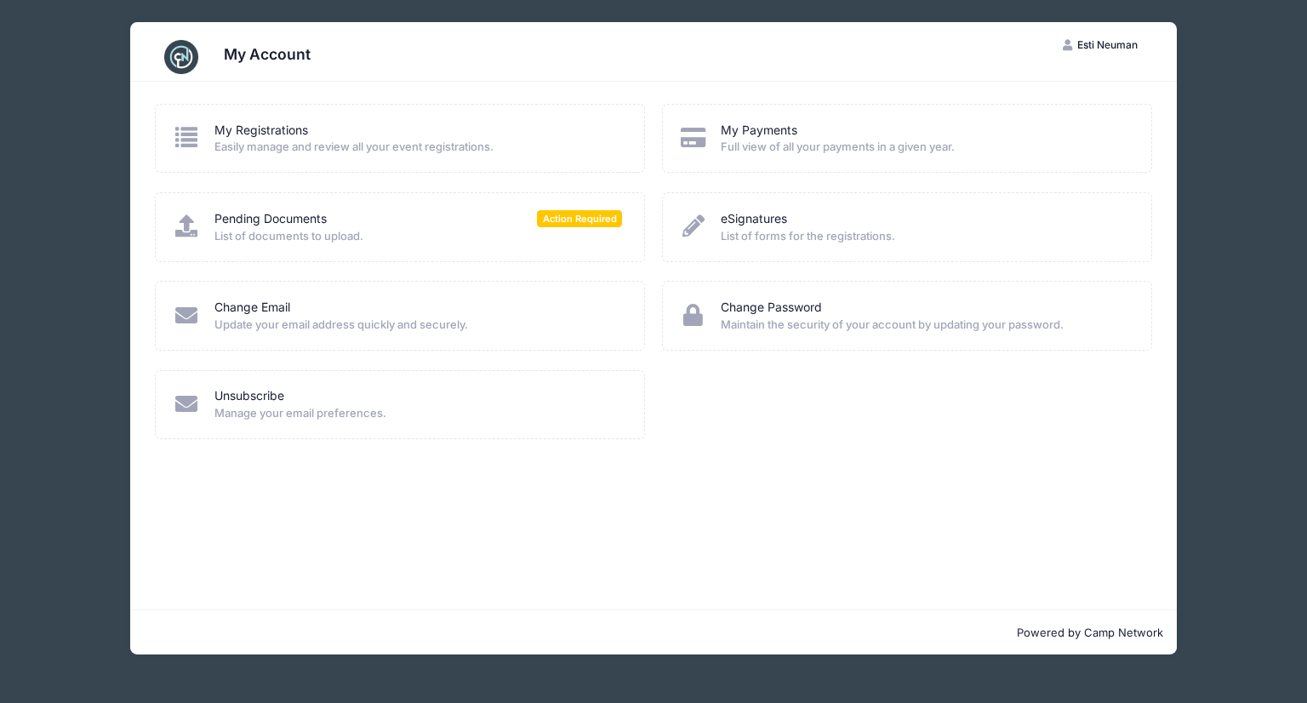
click at [407, 143] on span "Easily manage and review all your event registrations." at bounding box center [418, 147] width 408 height 17
click at [570, 219] on span "Action Required" at bounding box center [579, 218] width 85 height 16
drag, startPoint x: 1131, startPoint y: 41, endPoint x: 1262, endPoint y: 69, distance: 134.0
drag, startPoint x: 1262, startPoint y: 69, endPoint x: 762, endPoint y: 311, distance: 555.1
click at [762, 311] on link "Change Password" at bounding box center [771, 308] width 101 height 18
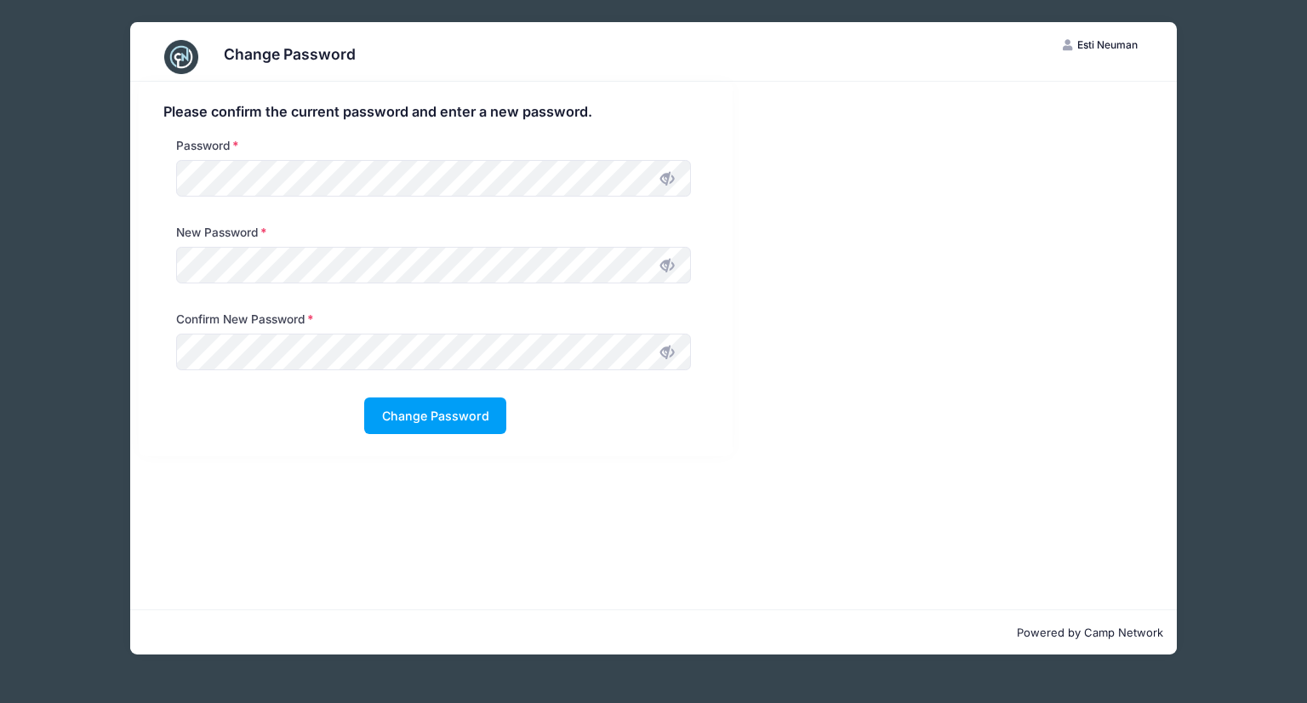
click at [1115, 45] on span "Esti Neuman" at bounding box center [1107, 44] width 60 height 13
click at [1040, 86] on link "My Account" at bounding box center [1046, 87] width 197 height 32
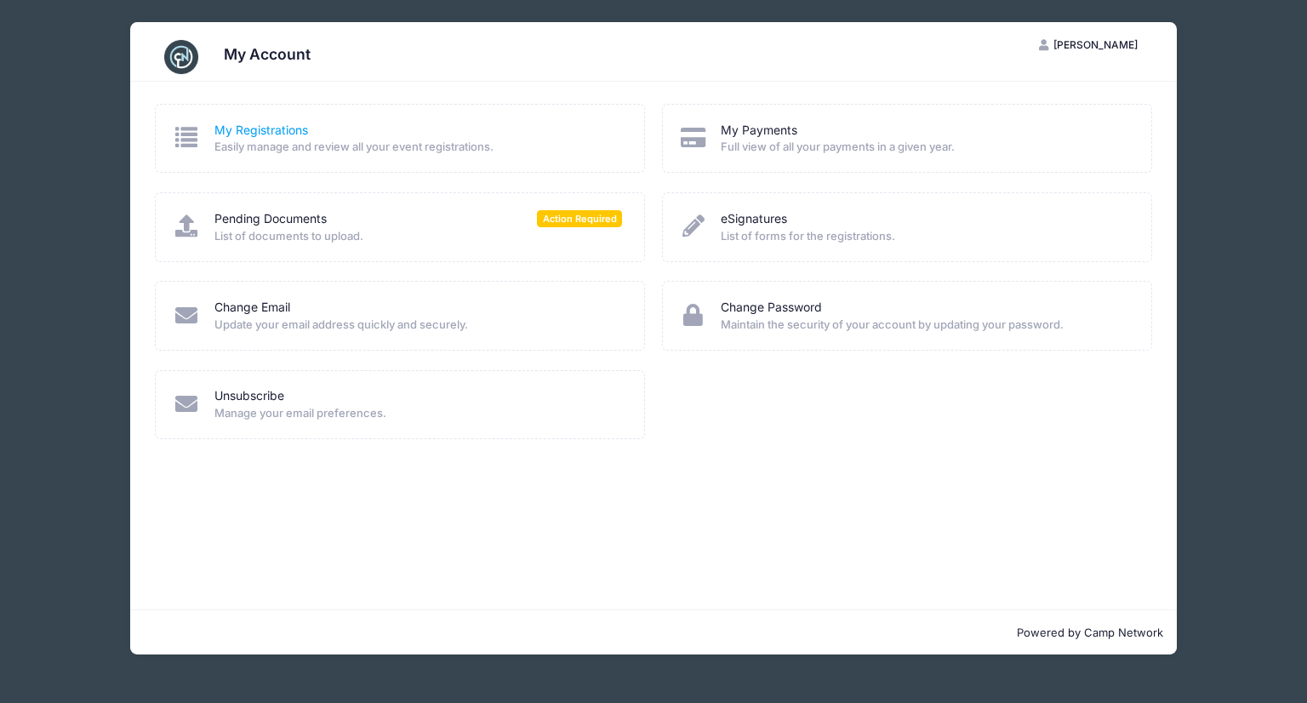
click at [274, 131] on link "My Registrations" at bounding box center [261, 131] width 94 height 18
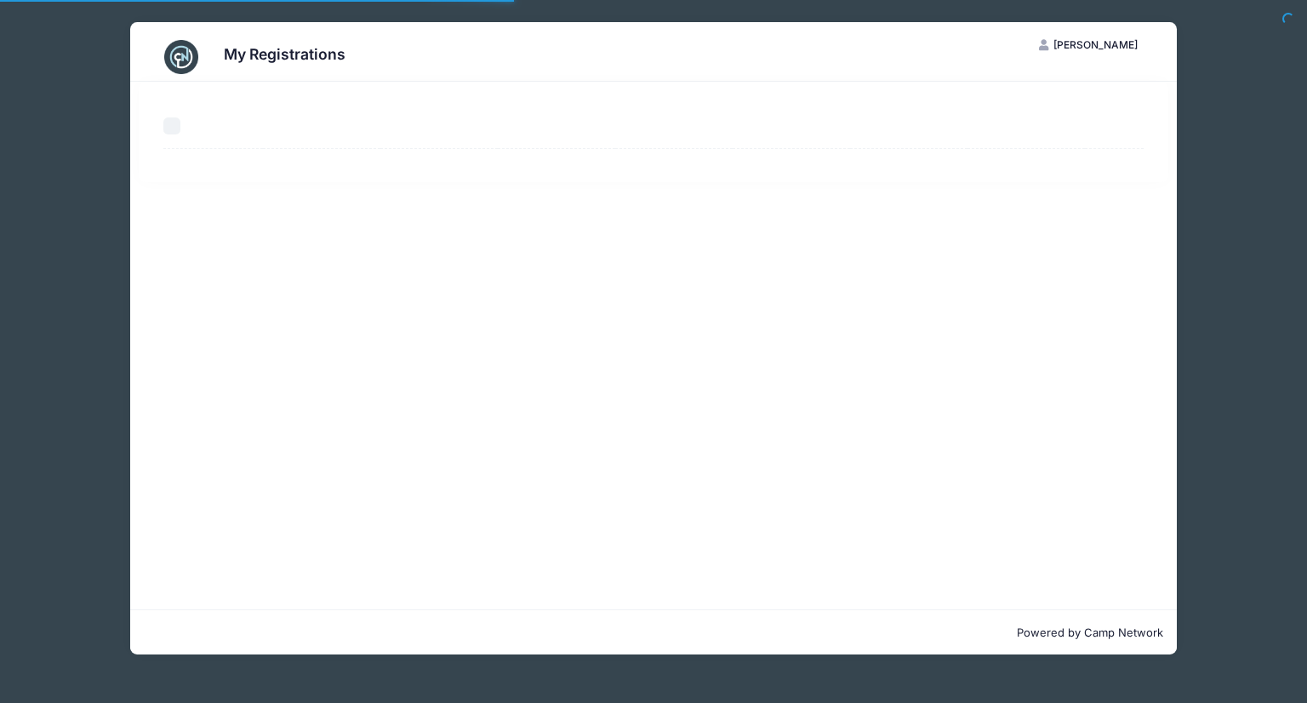
select select "50"
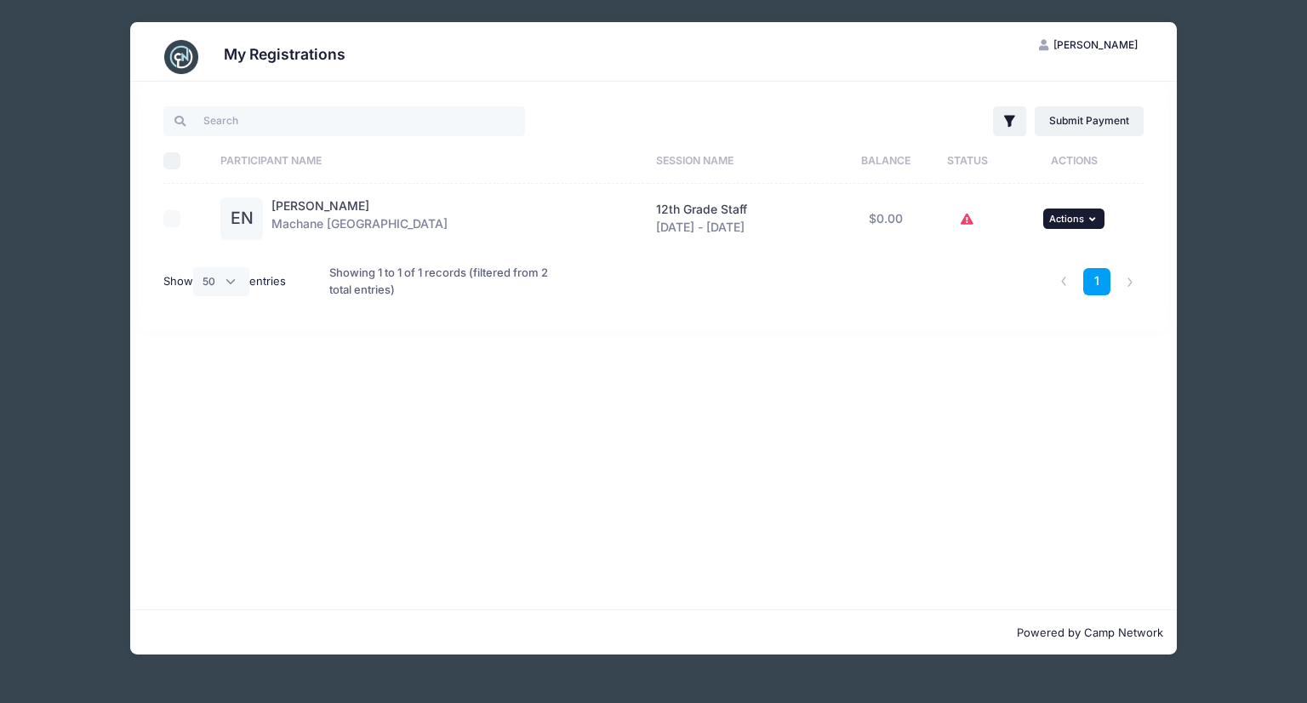
click at [1079, 222] on span "Actions" at bounding box center [1066, 219] width 35 height 12
click at [412, 354] on div "Filter Filter Options Show: Current Registrations Past Registratations Pending …" at bounding box center [653, 345] width 1046 height 527
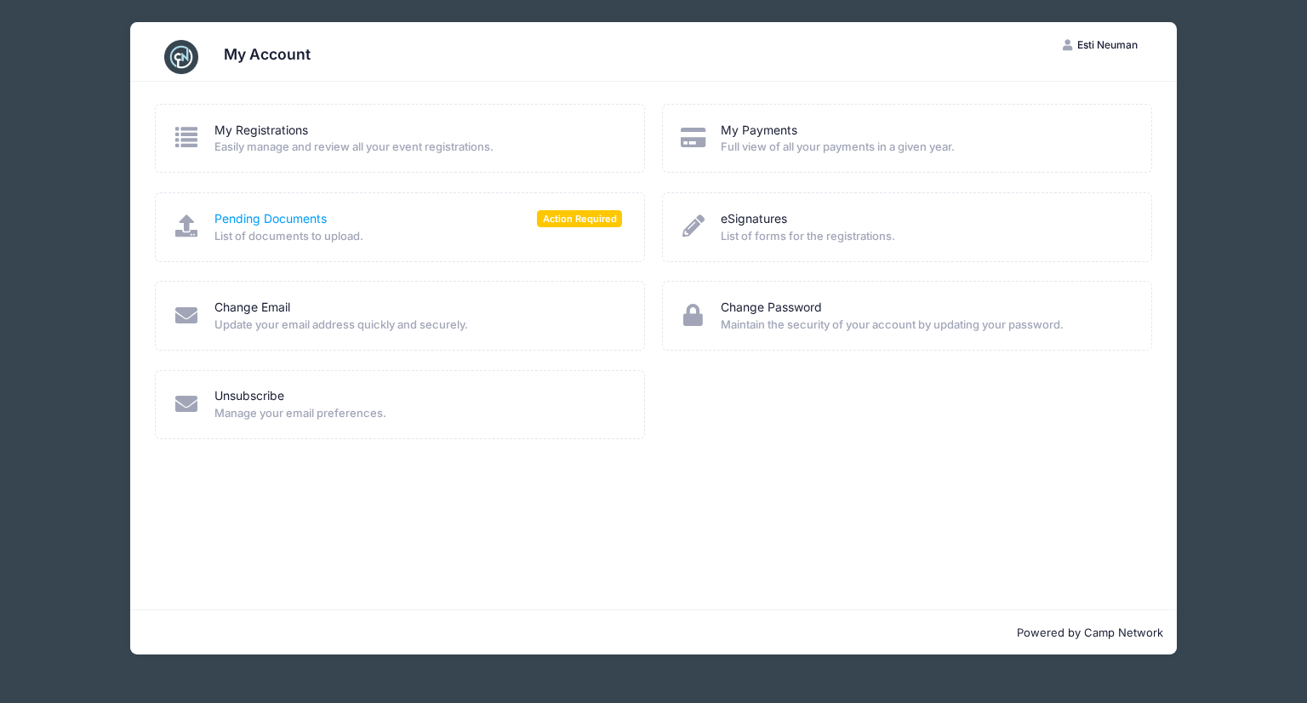
click at [235, 222] on link "Pending Documents" at bounding box center [270, 219] width 112 height 18
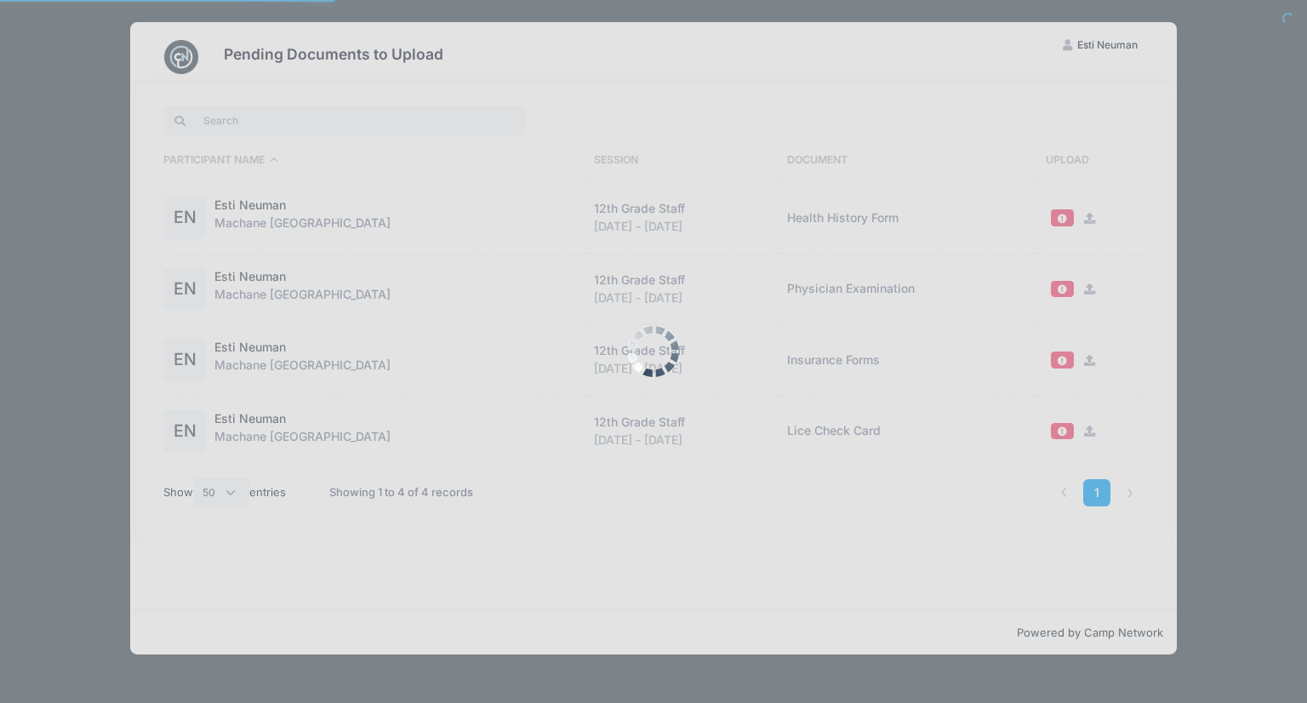
select select "50"
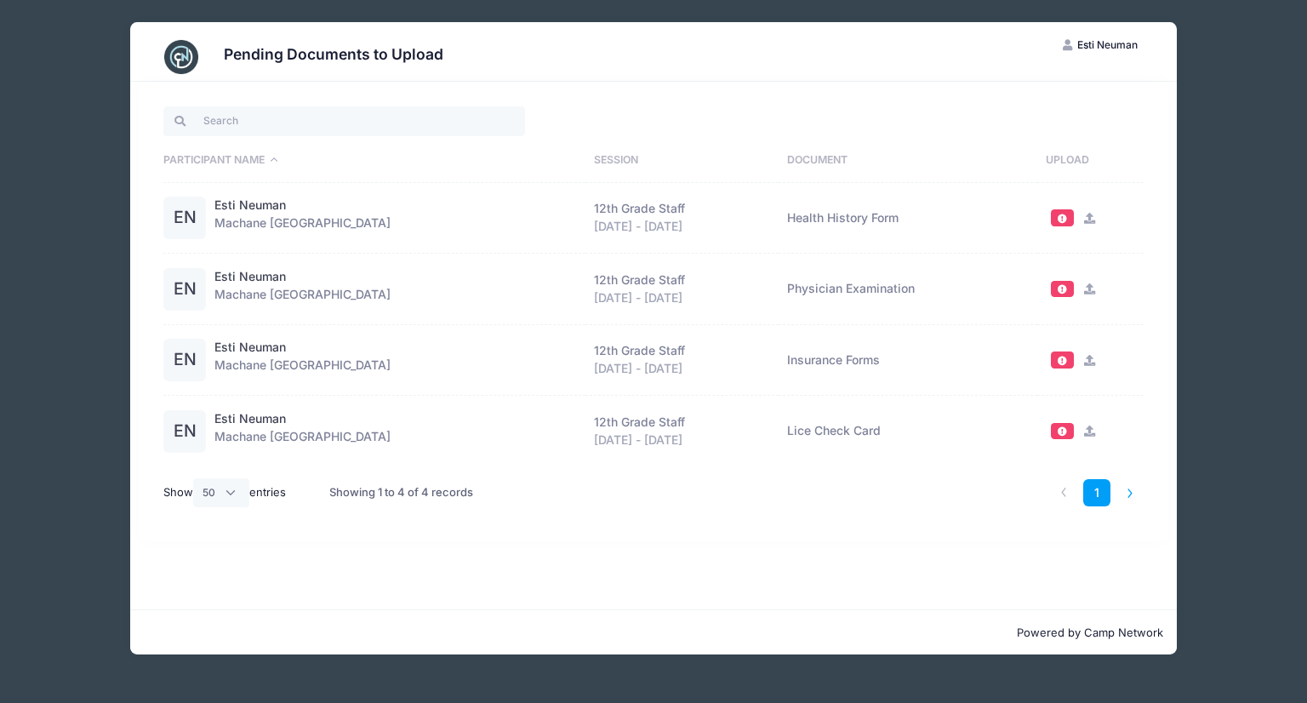
click at [1126, 493] on li at bounding box center [1130, 493] width 28 height 28
click at [1130, 491] on li at bounding box center [1130, 493] width 28 height 28
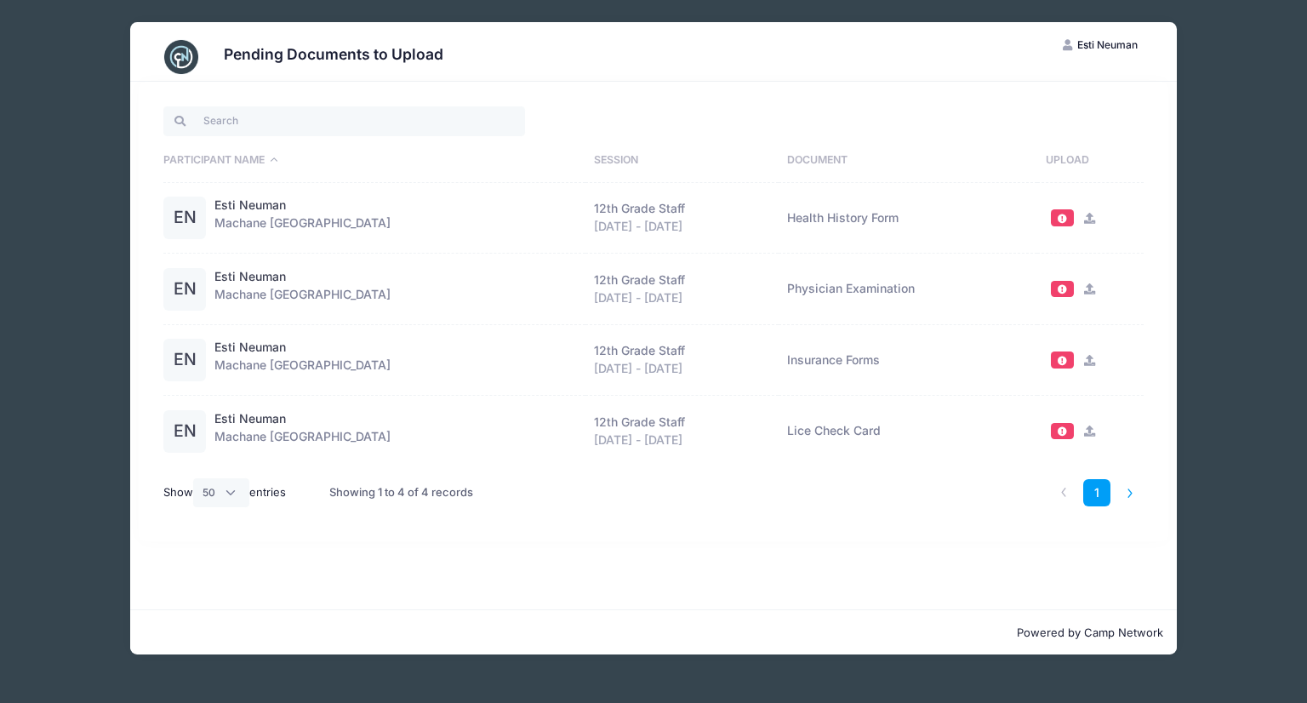
click at [1130, 491] on li at bounding box center [1130, 493] width 28 height 28
click at [1103, 497] on link "1" at bounding box center [1097, 493] width 28 height 28
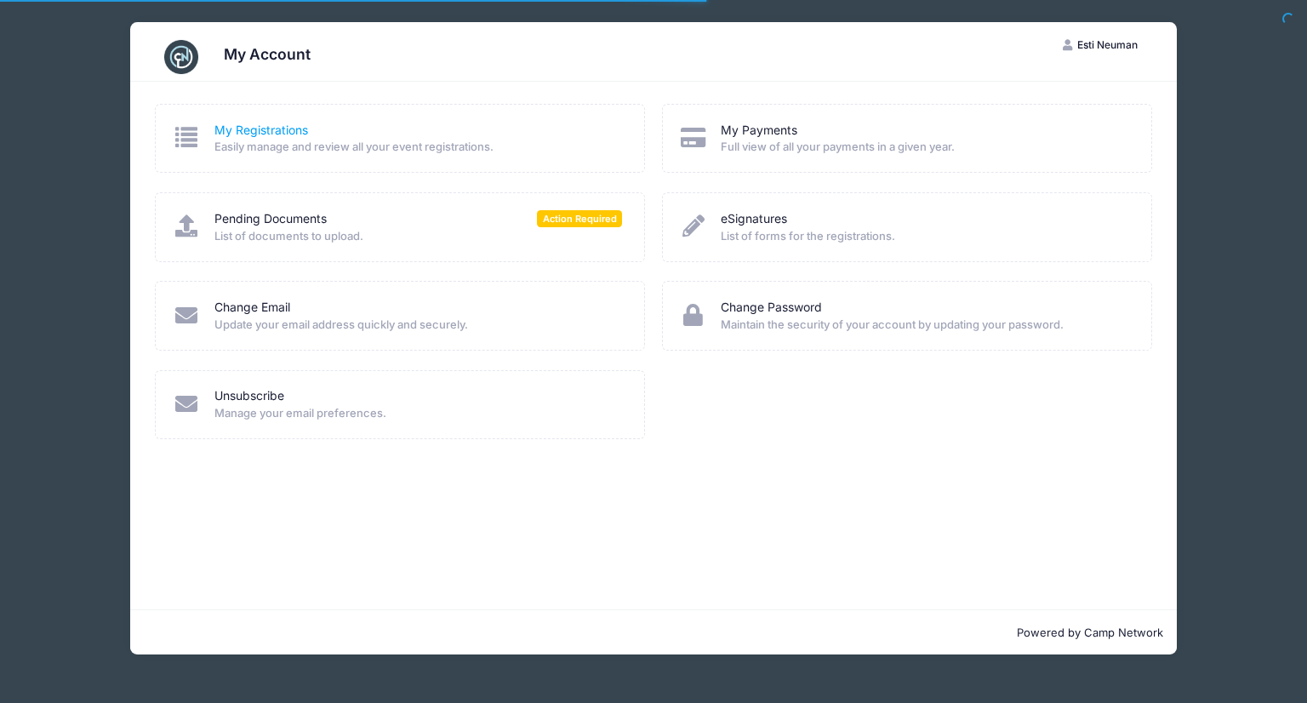
click at [296, 122] on link "My Registrations" at bounding box center [261, 131] width 94 height 18
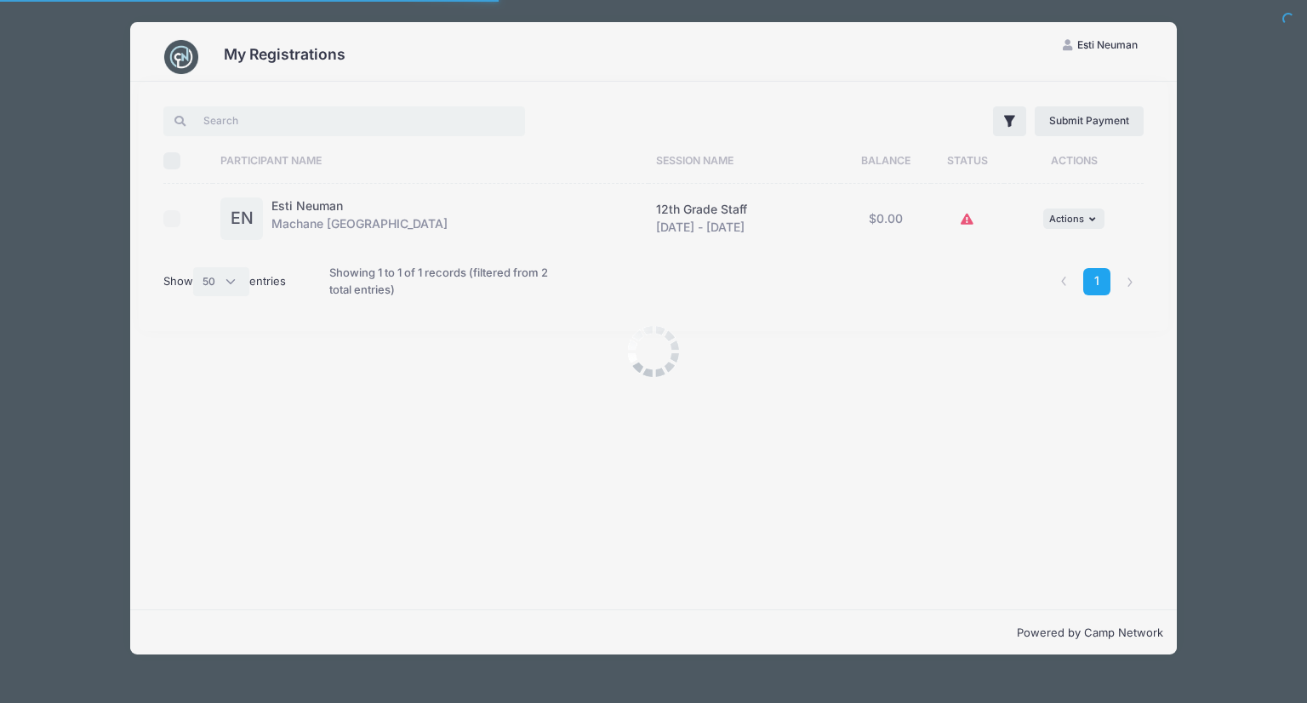
select select "50"
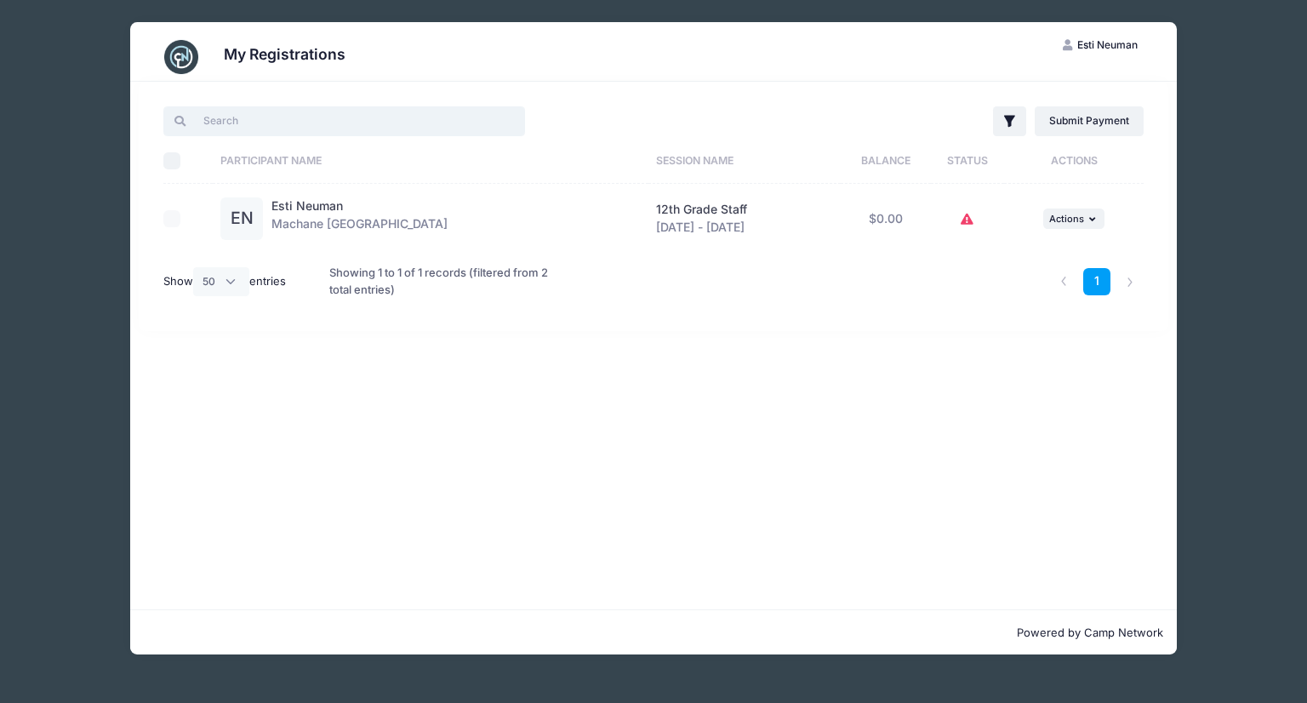
click at [260, 111] on input "search" at bounding box center [344, 120] width 362 height 29
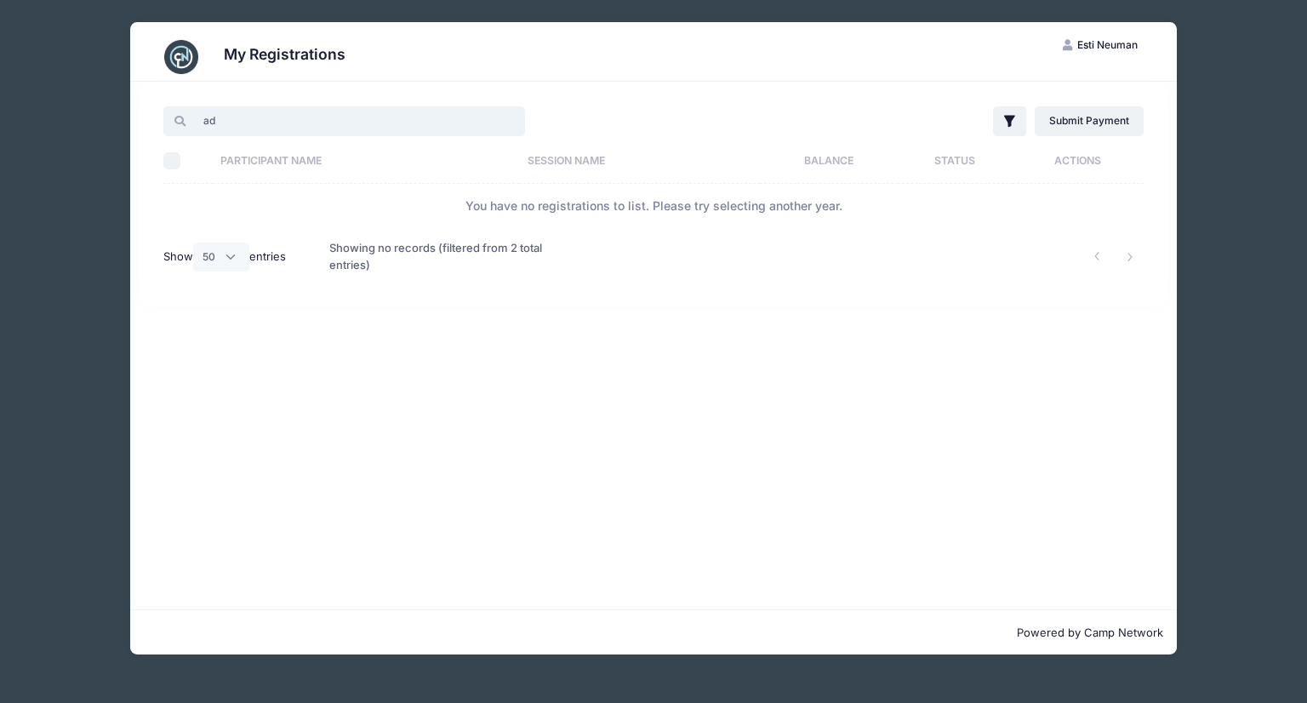
type input "a"
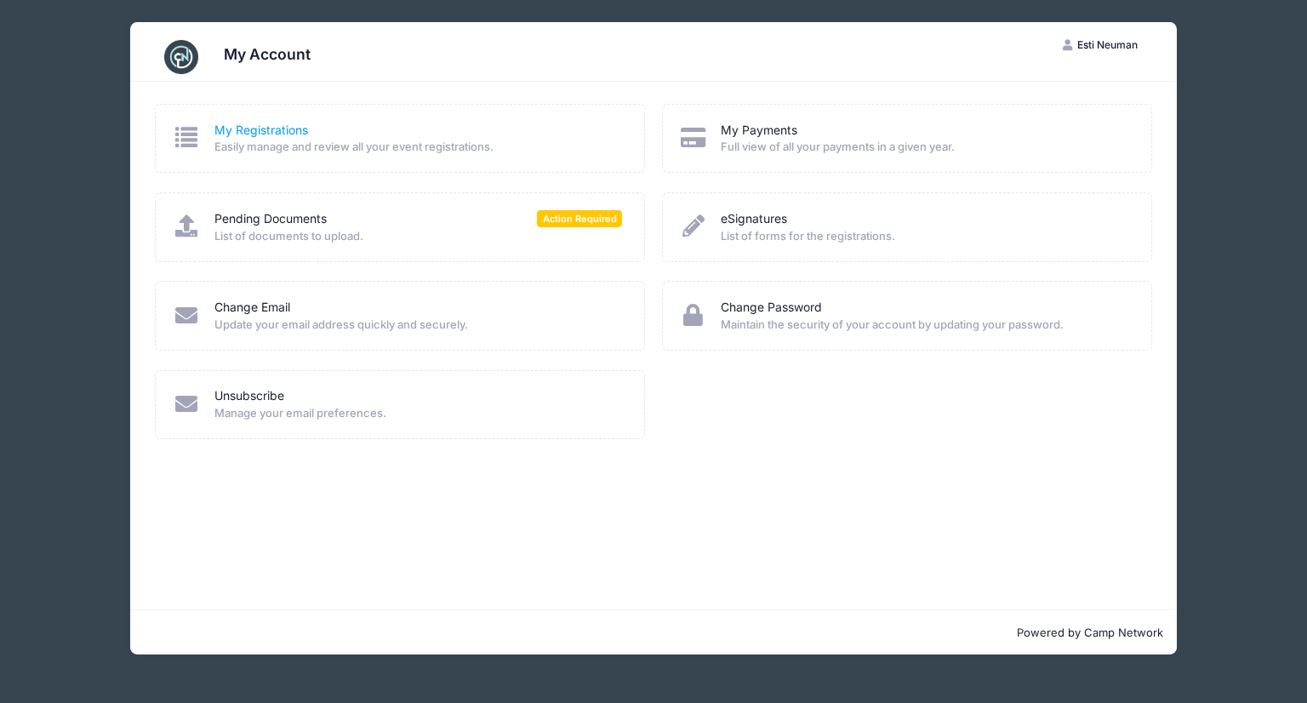
click at [257, 128] on link "My Registrations" at bounding box center [261, 131] width 94 height 18
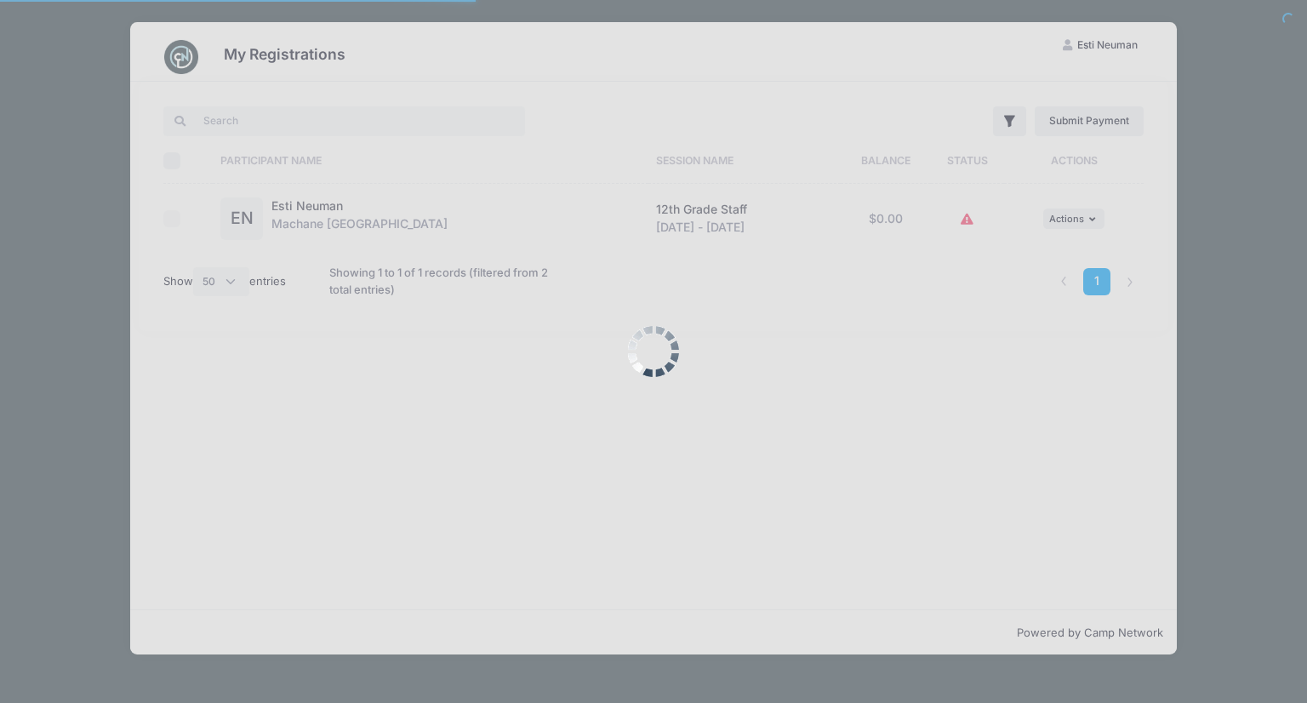
select select "50"
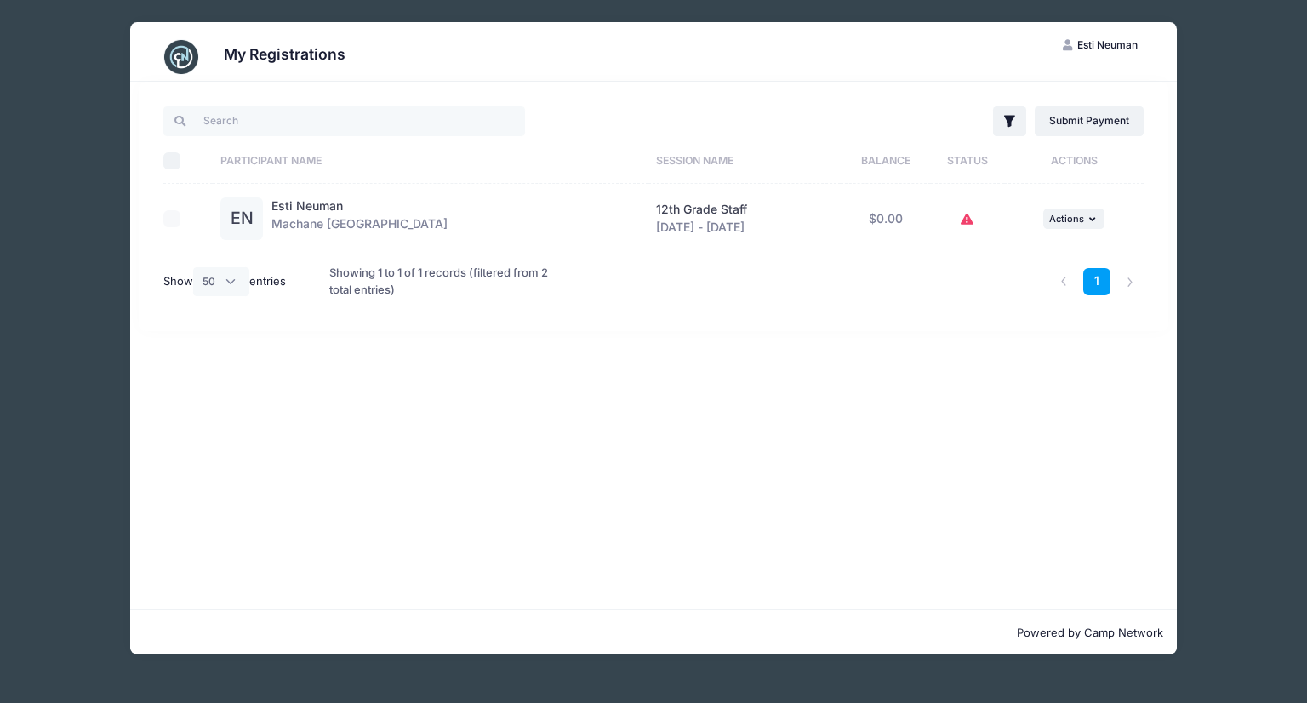
click at [361, 212] on div "Esti Neuman Machane Racket Lake" at bounding box center [359, 218] width 176 height 43
click at [302, 208] on link "Esti Neuman" at bounding box center [306, 205] width 71 height 14
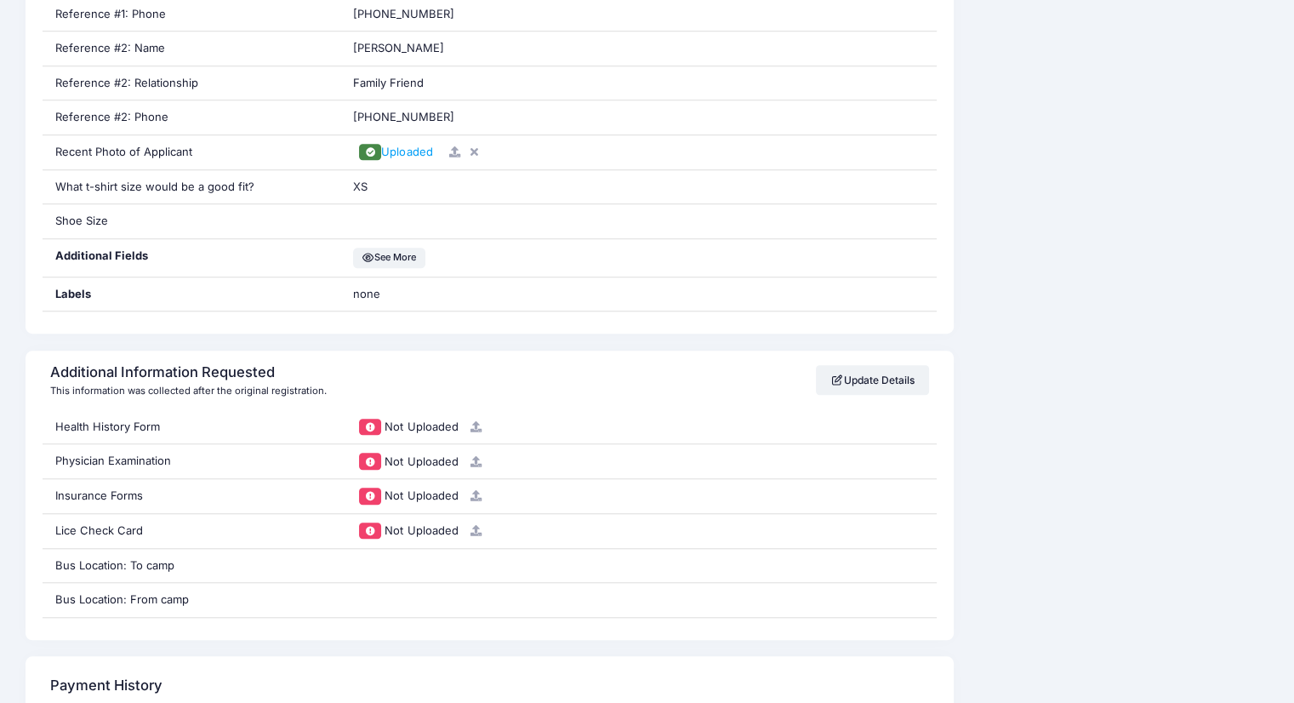
scroll to position [1313, 0]
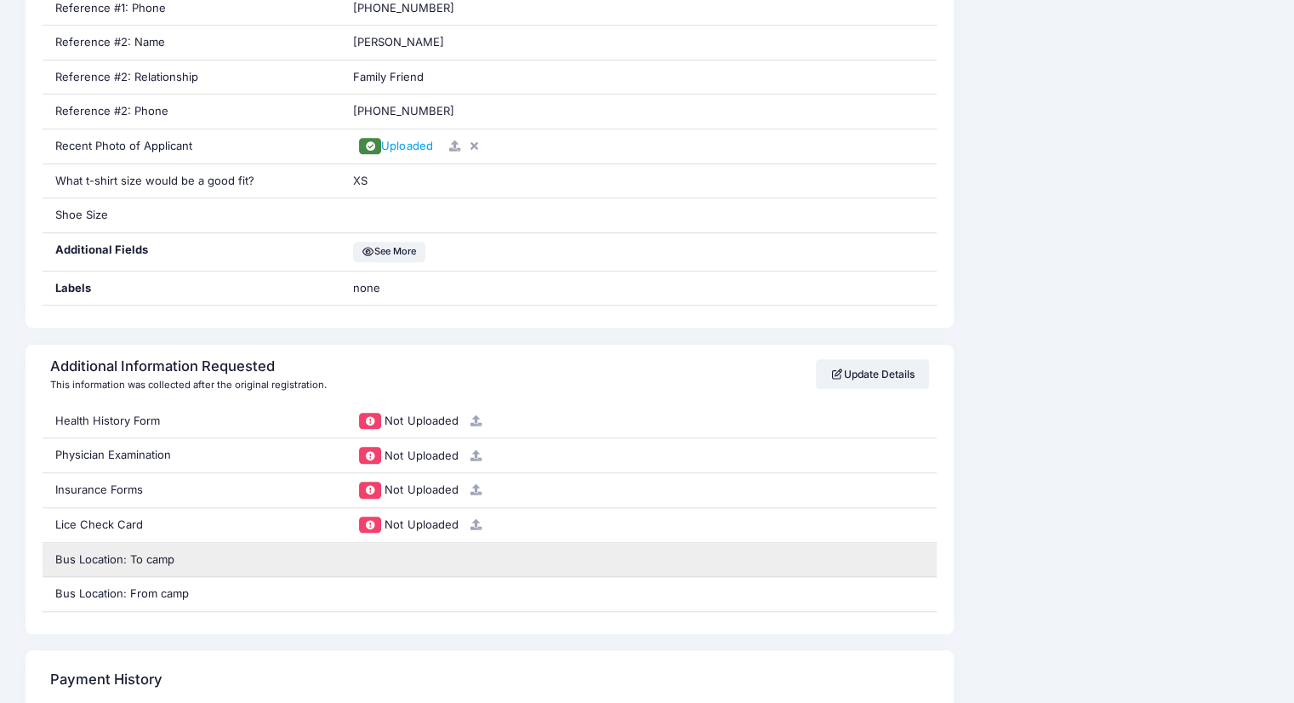
click at [293, 566] on div "Bus Location: To camp" at bounding box center [192, 560] width 299 height 34
click at [224, 558] on div "Bus Location: To camp" at bounding box center [192, 560] width 299 height 34
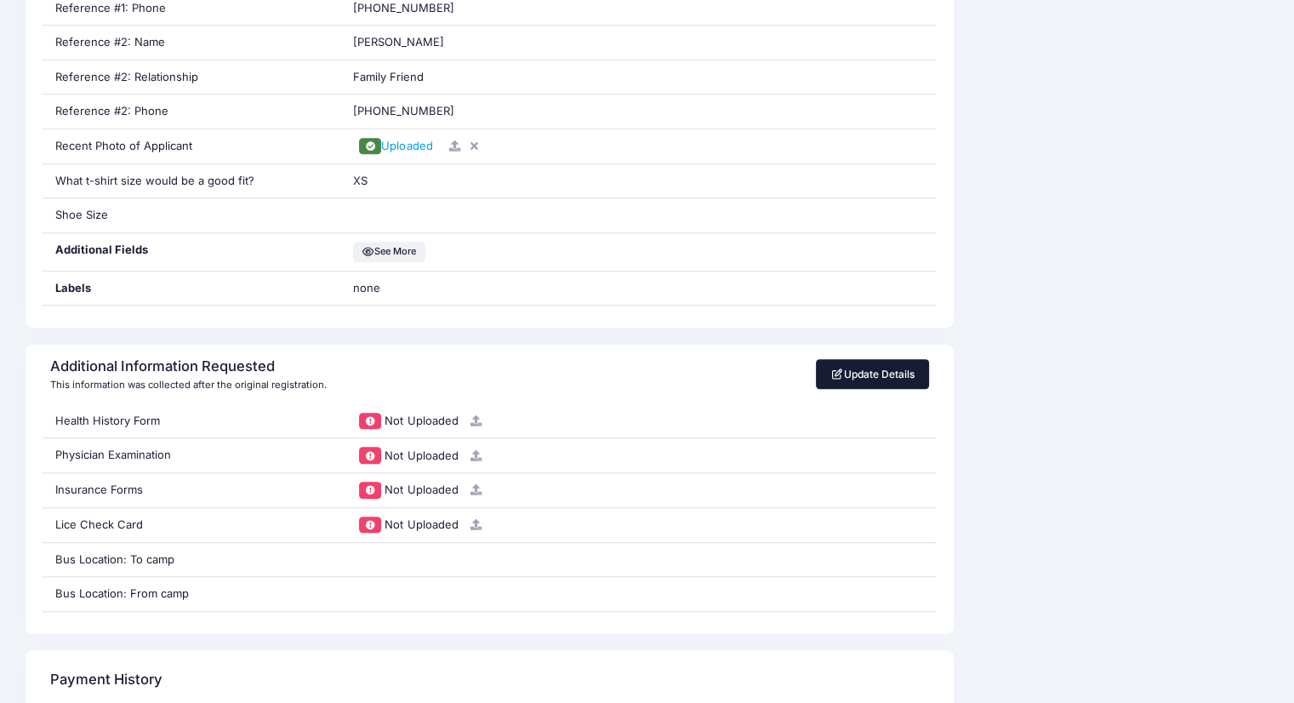
click at [863, 374] on link "Update Details" at bounding box center [872, 373] width 113 height 29
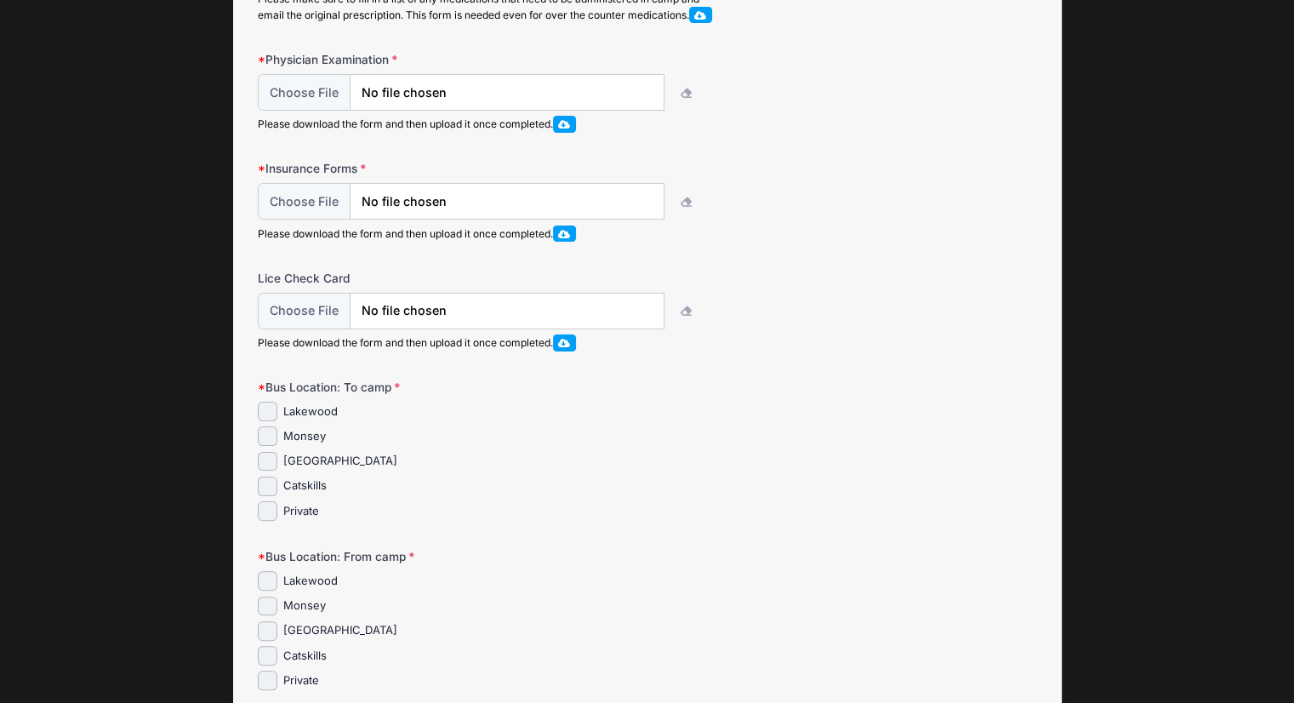
scroll to position [464, 0]
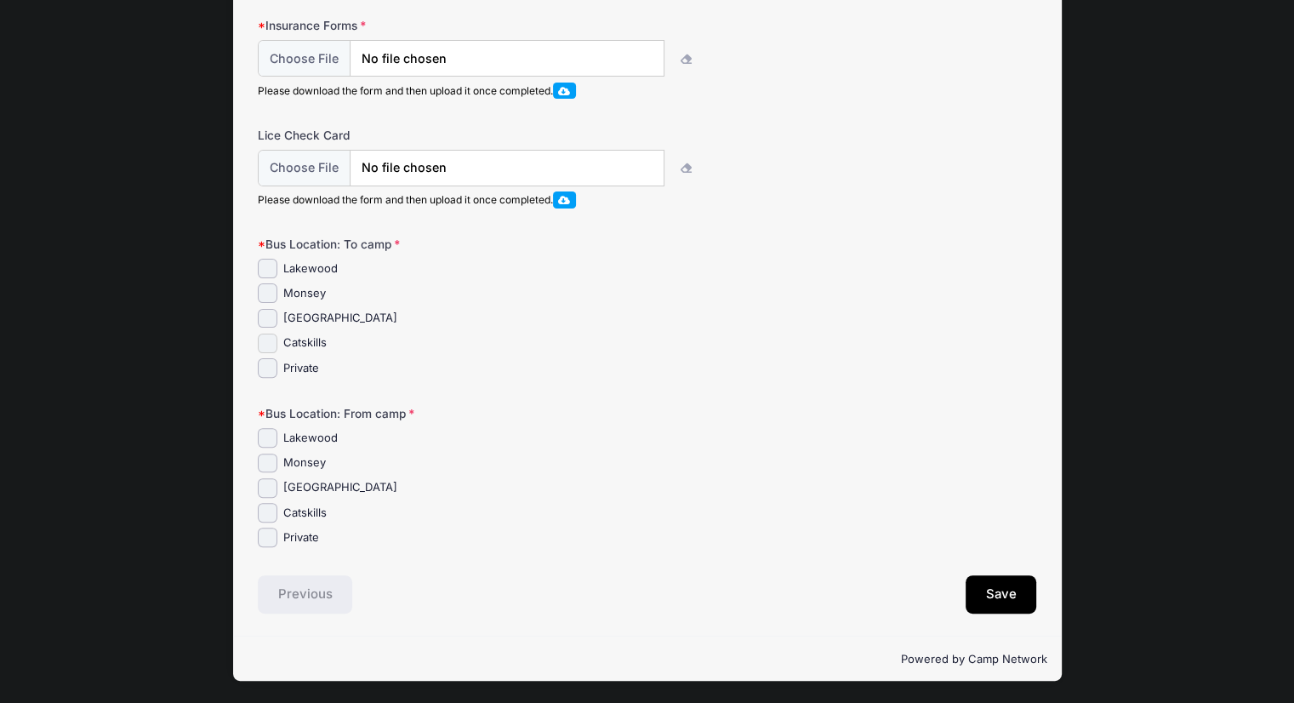
click at [271, 338] on input "Catskills" at bounding box center [268, 343] width 20 height 20
checkbox input "true"
click at [1003, 593] on button "Save" at bounding box center [1001, 594] width 71 height 39
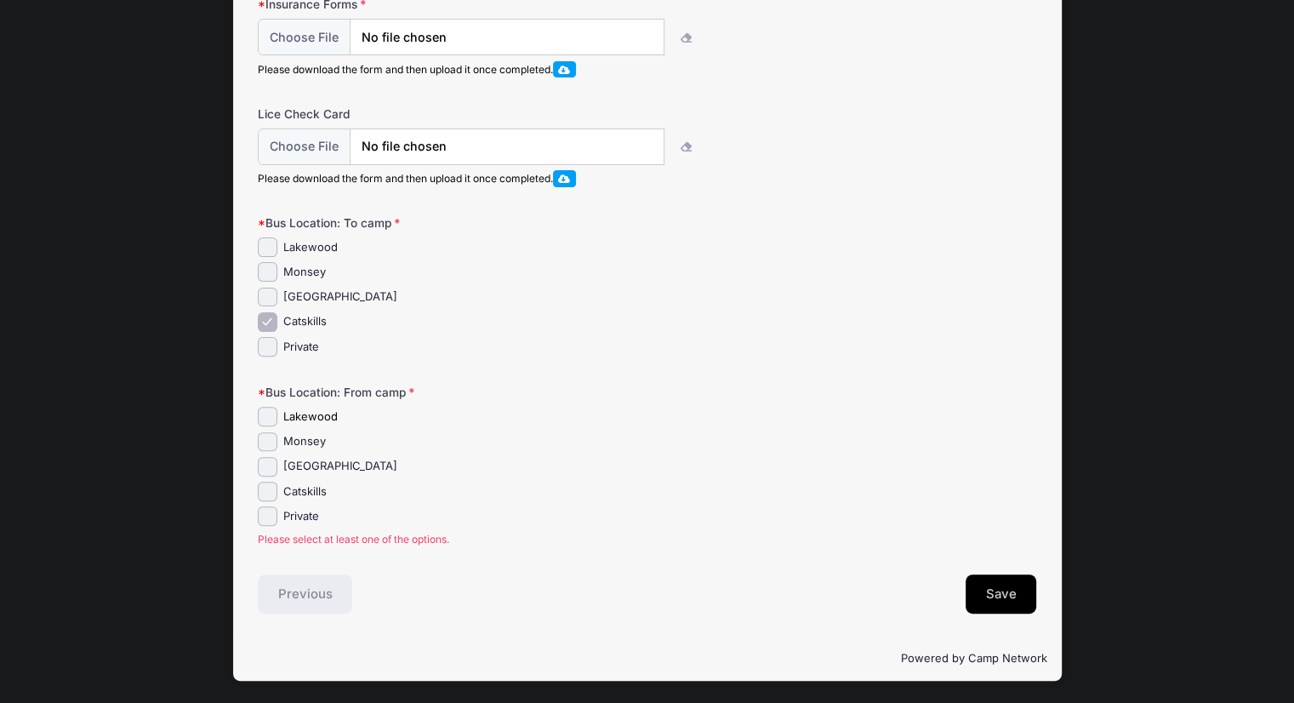
scroll to position [0, 0]
click at [271, 494] on input "Catskills" at bounding box center [268, 491] width 20 height 20
checkbox input "true"
click at [264, 462] on input "[GEOGRAPHIC_DATA]" at bounding box center [268, 467] width 20 height 20
checkbox input "true"
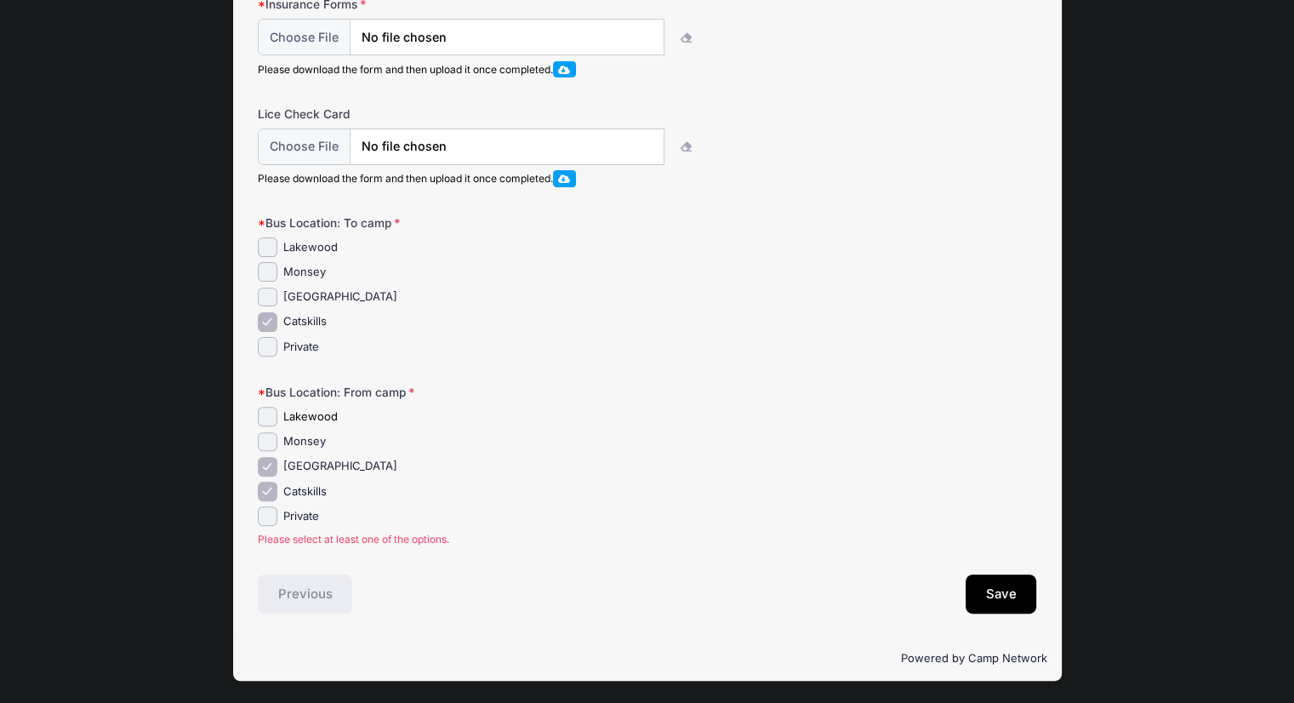
click at [283, 493] on label "Catskills" at bounding box center [304, 491] width 43 height 17
click at [277, 493] on input "Catskills" at bounding box center [268, 491] width 20 height 20
checkbox input "false"
click at [1004, 593] on button "Save" at bounding box center [1001, 593] width 71 height 39
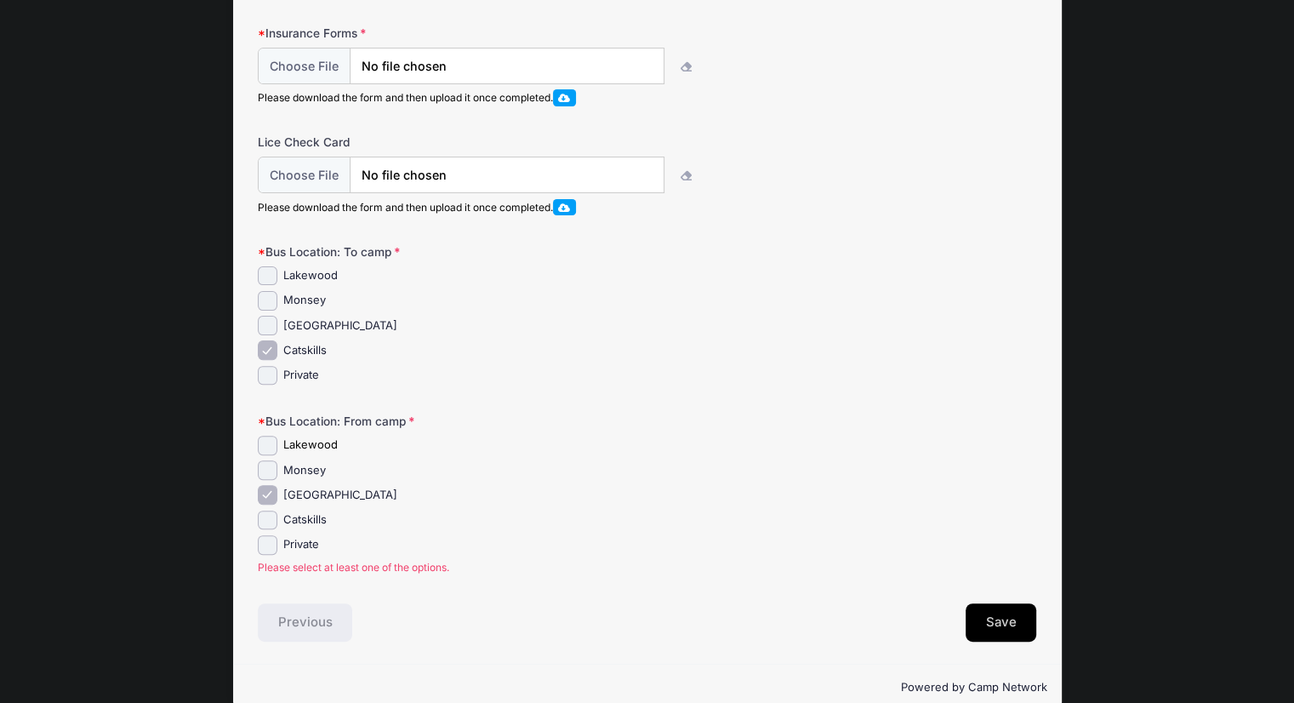
scroll to position [506, 0]
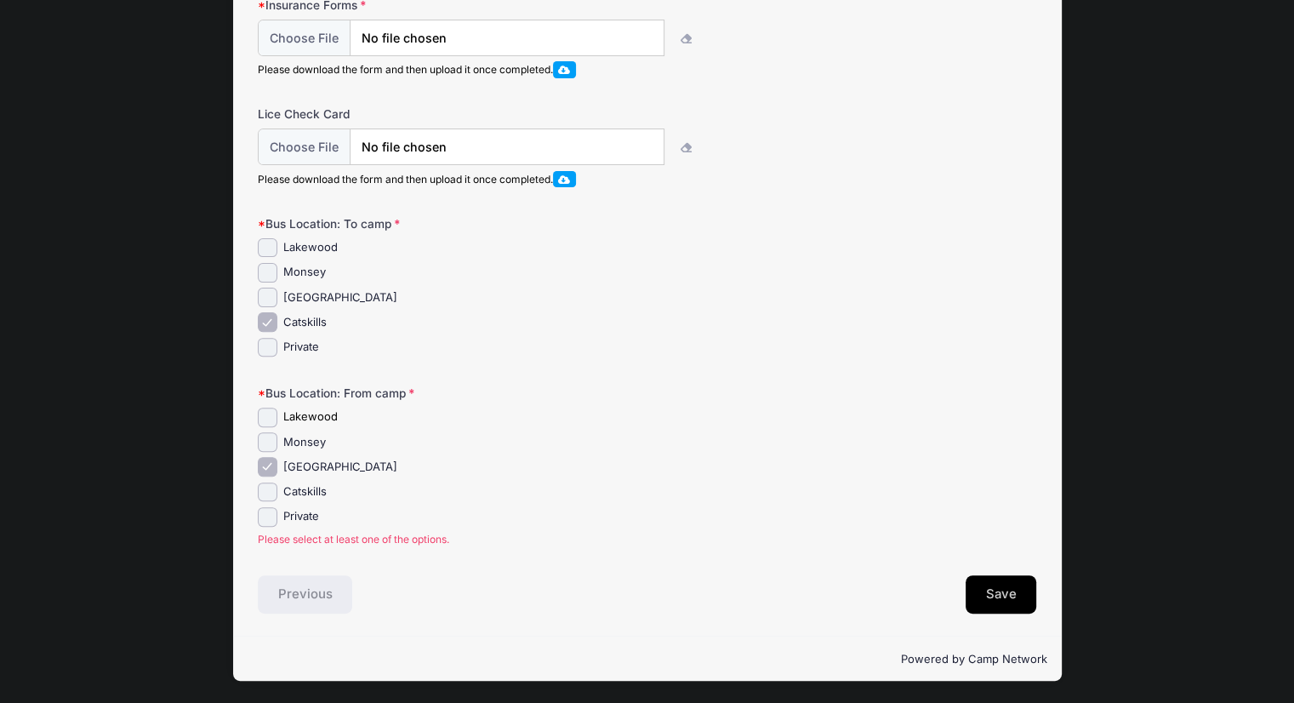
click at [996, 592] on button "Save" at bounding box center [1001, 594] width 71 height 39
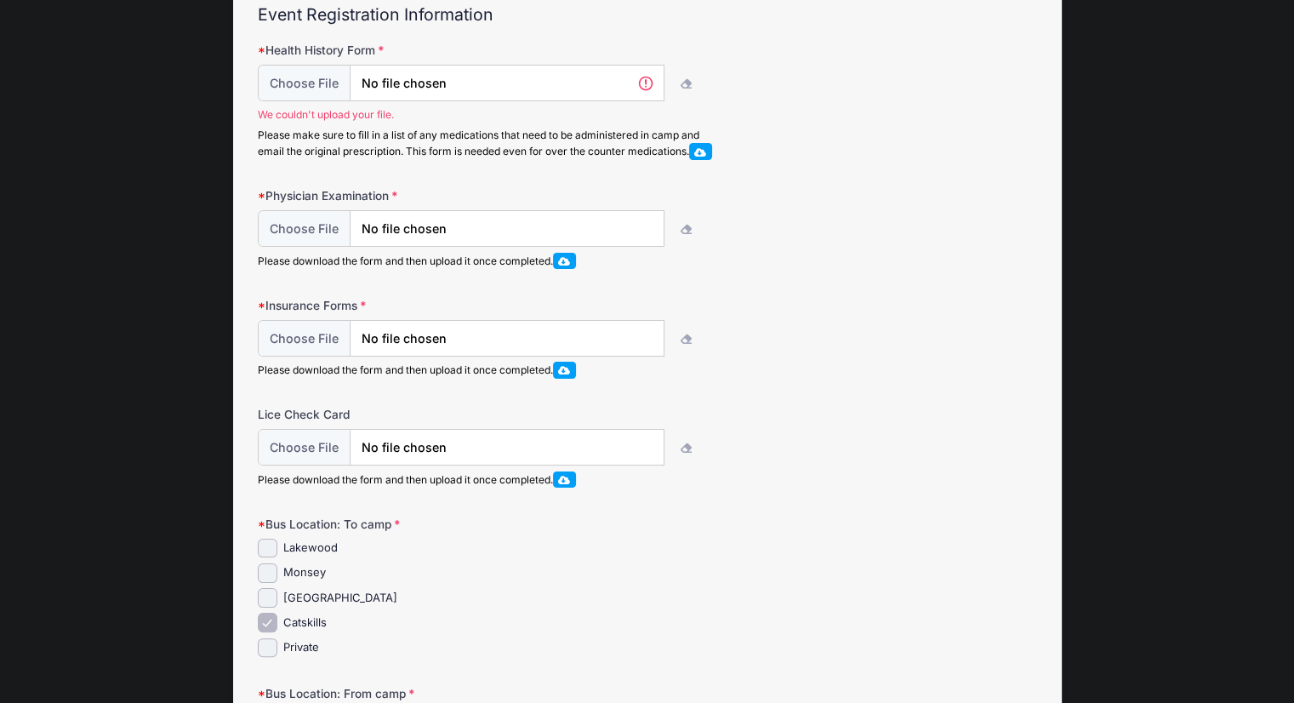
scroll to position [144, 0]
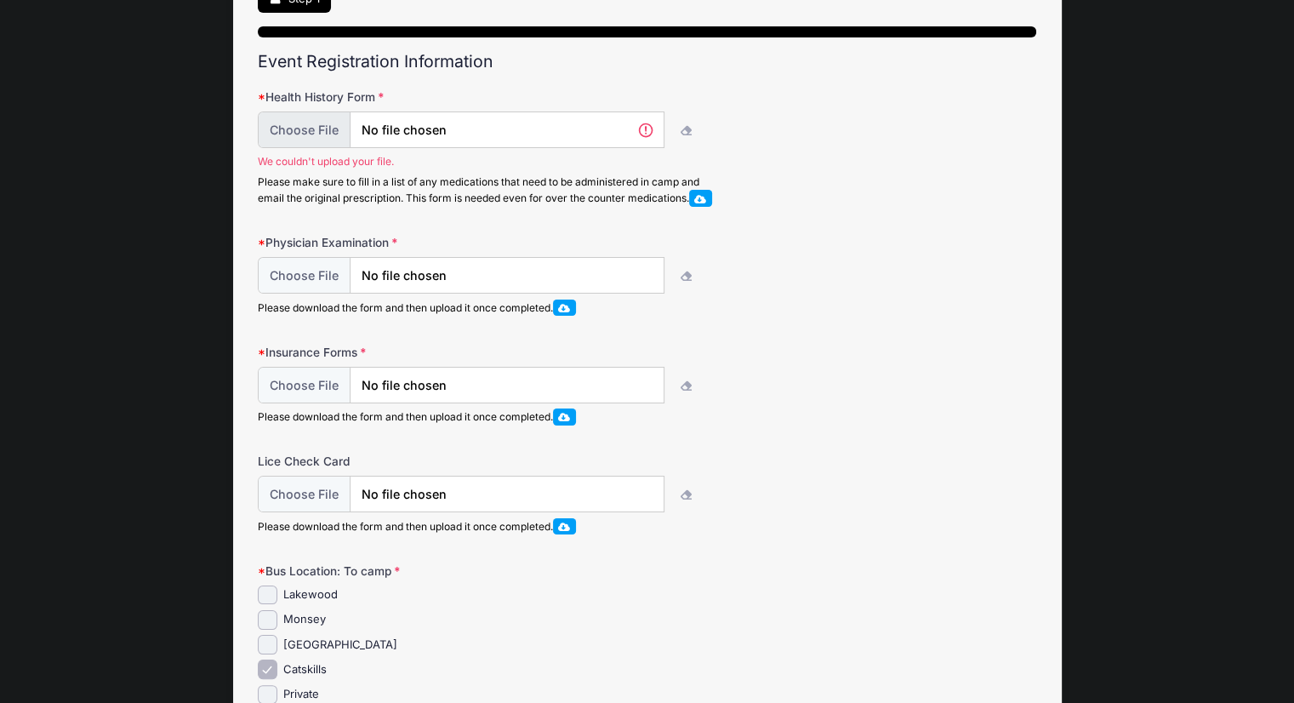
click at [479, 123] on input "file" at bounding box center [461, 129] width 407 height 37
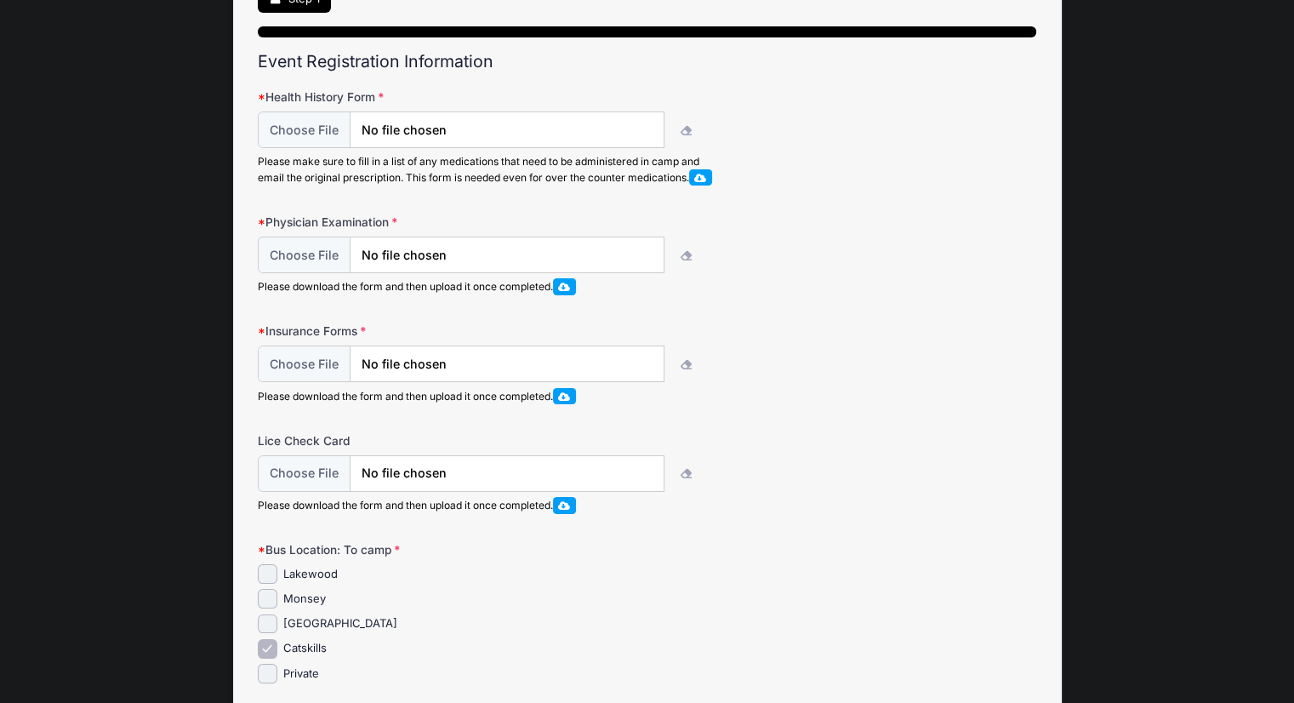
scroll to position [485, 0]
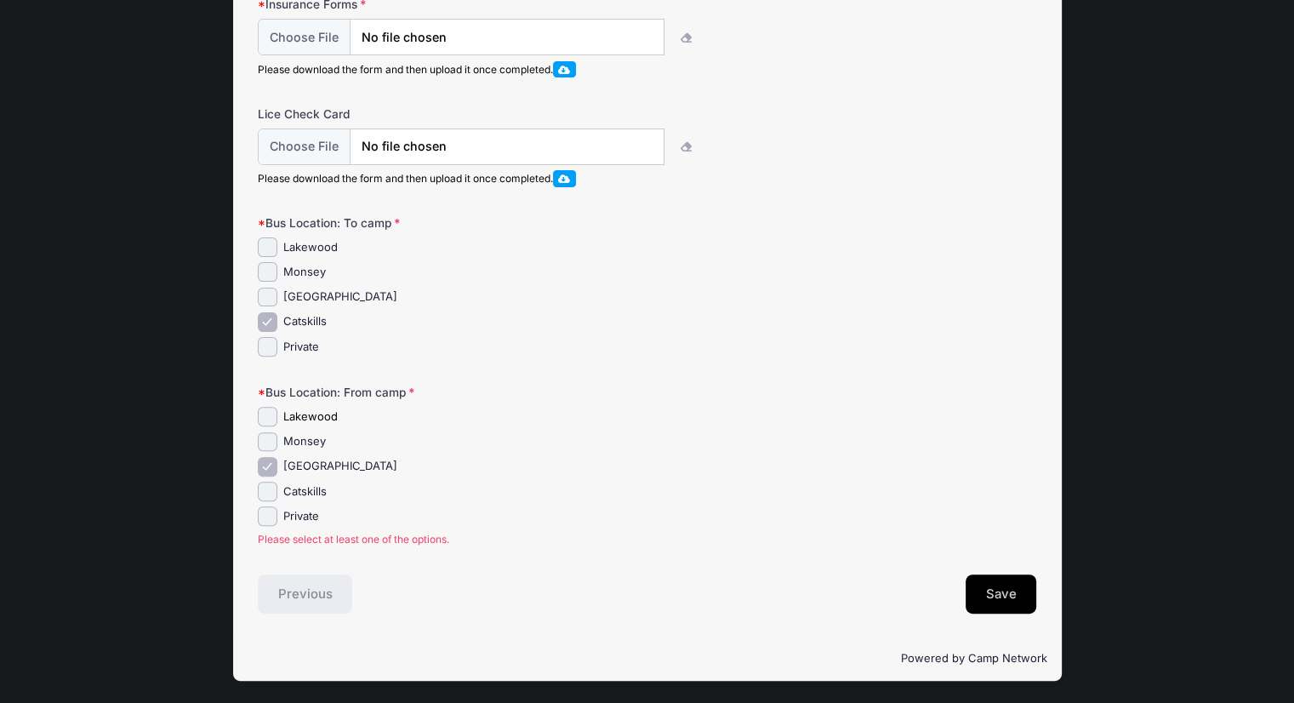
click at [991, 598] on button "Save" at bounding box center [1001, 593] width 71 height 39
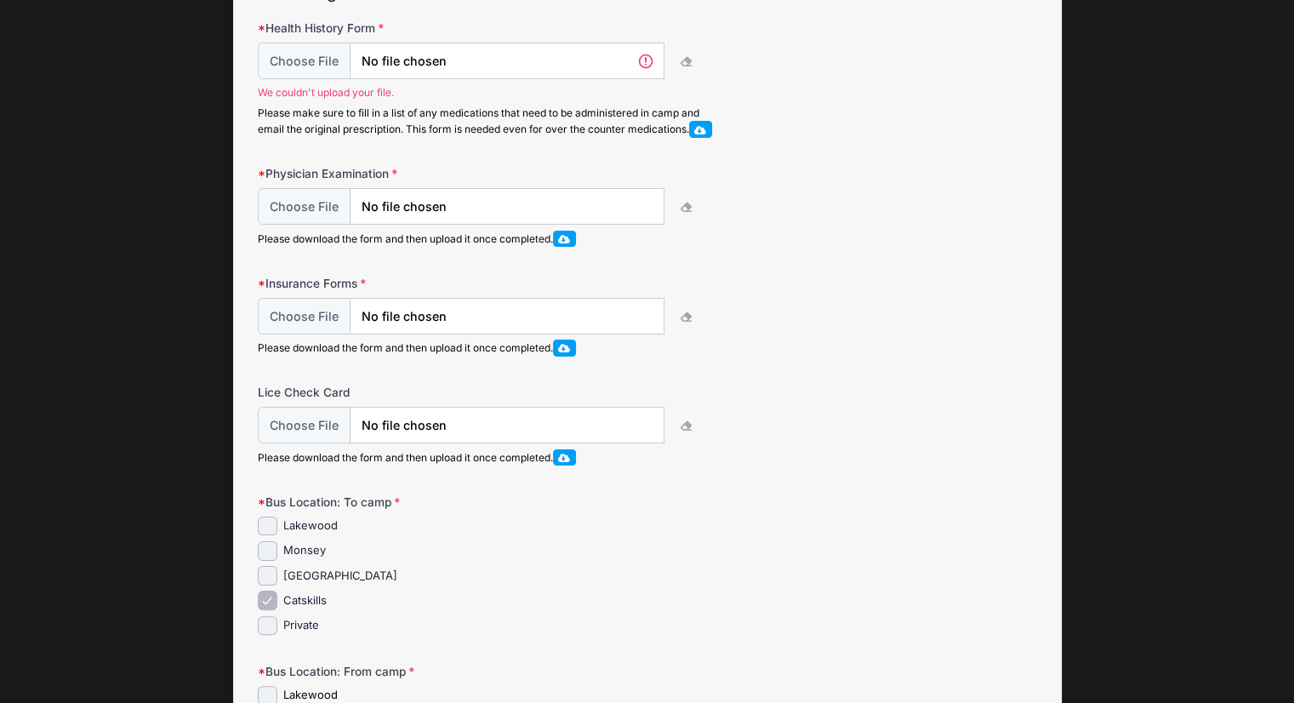
scroll to position [144, 0]
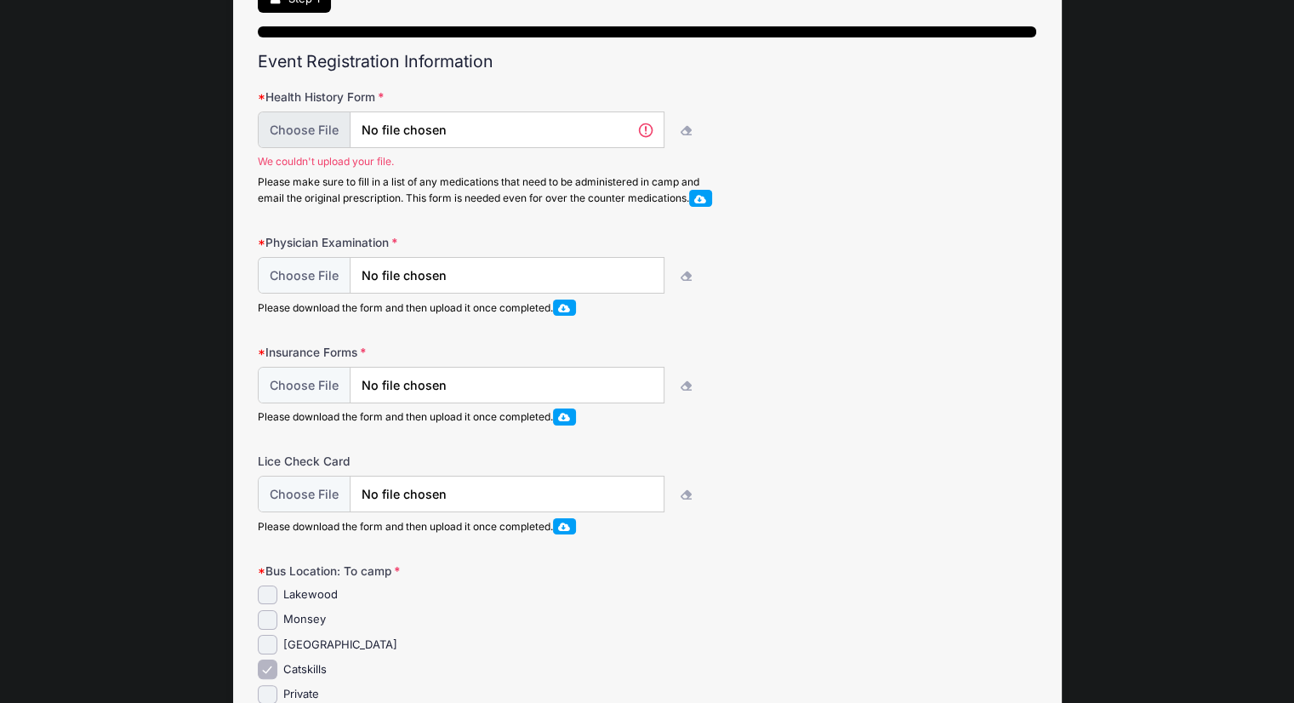
click at [470, 135] on input "file" at bounding box center [461, 129] width 407 height 37
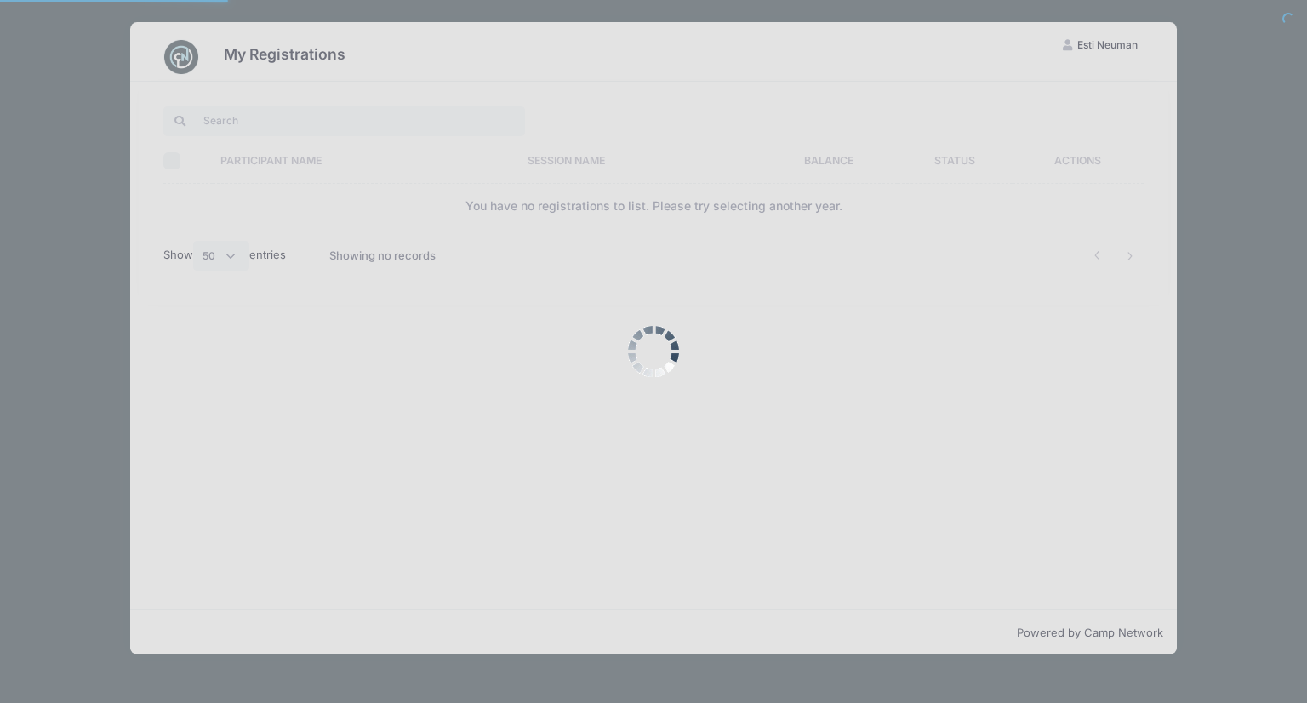
select select "50"
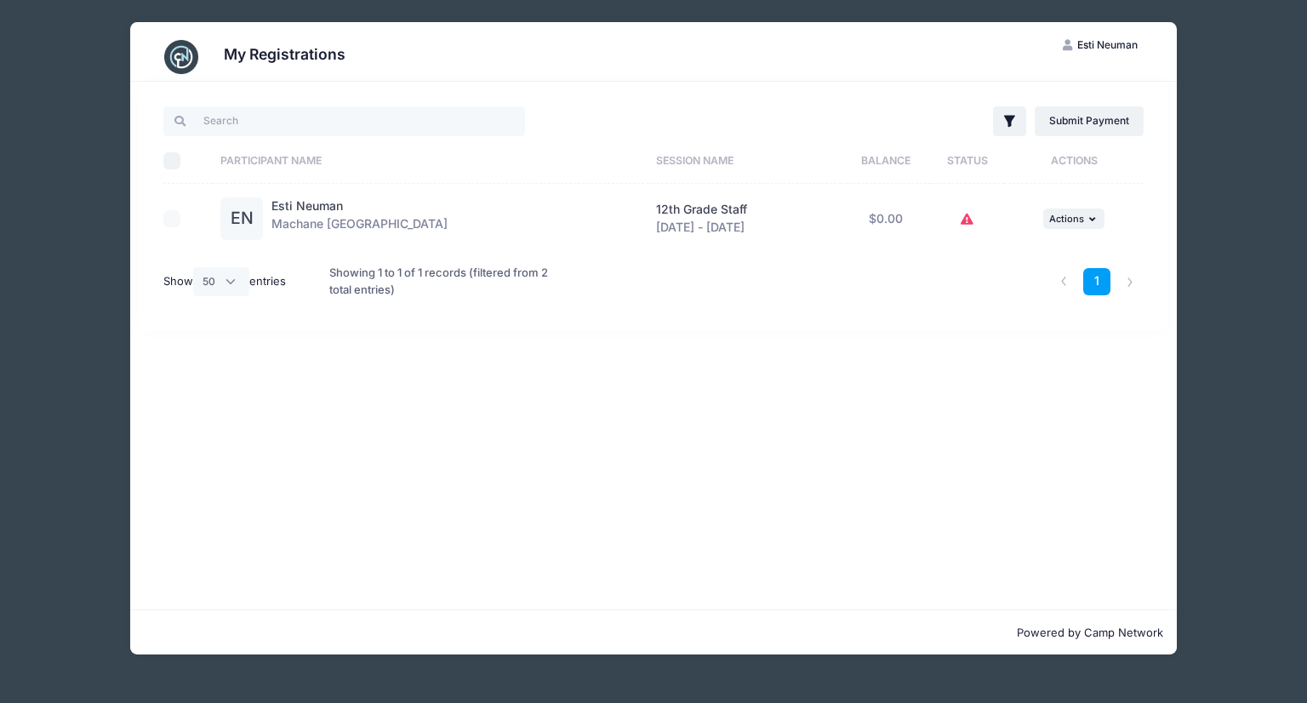
click at [660, 208] on span "12th Grade Staff" at bounding box center [701, 209] width 91 height 14
click at [340, 212] on link "Esti Neuman" at bounding box center [306, 205] width 71 height 14
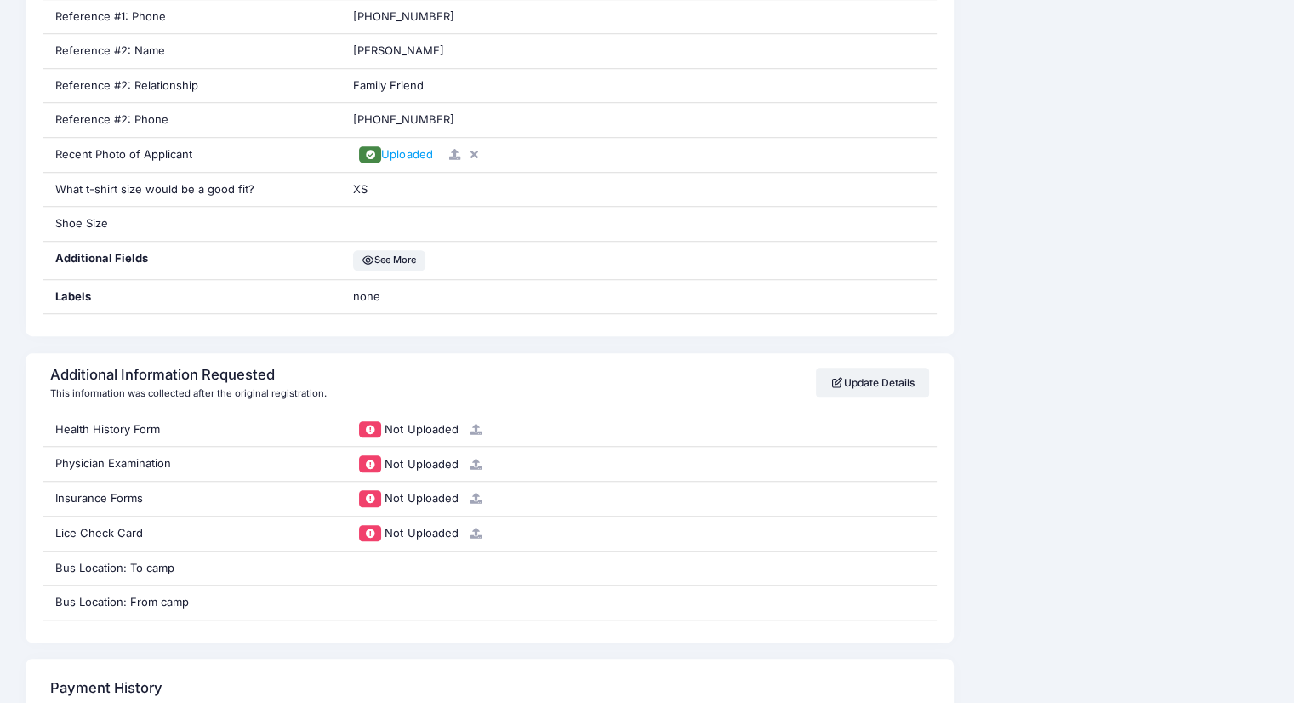
scroll to position [1310, 0]
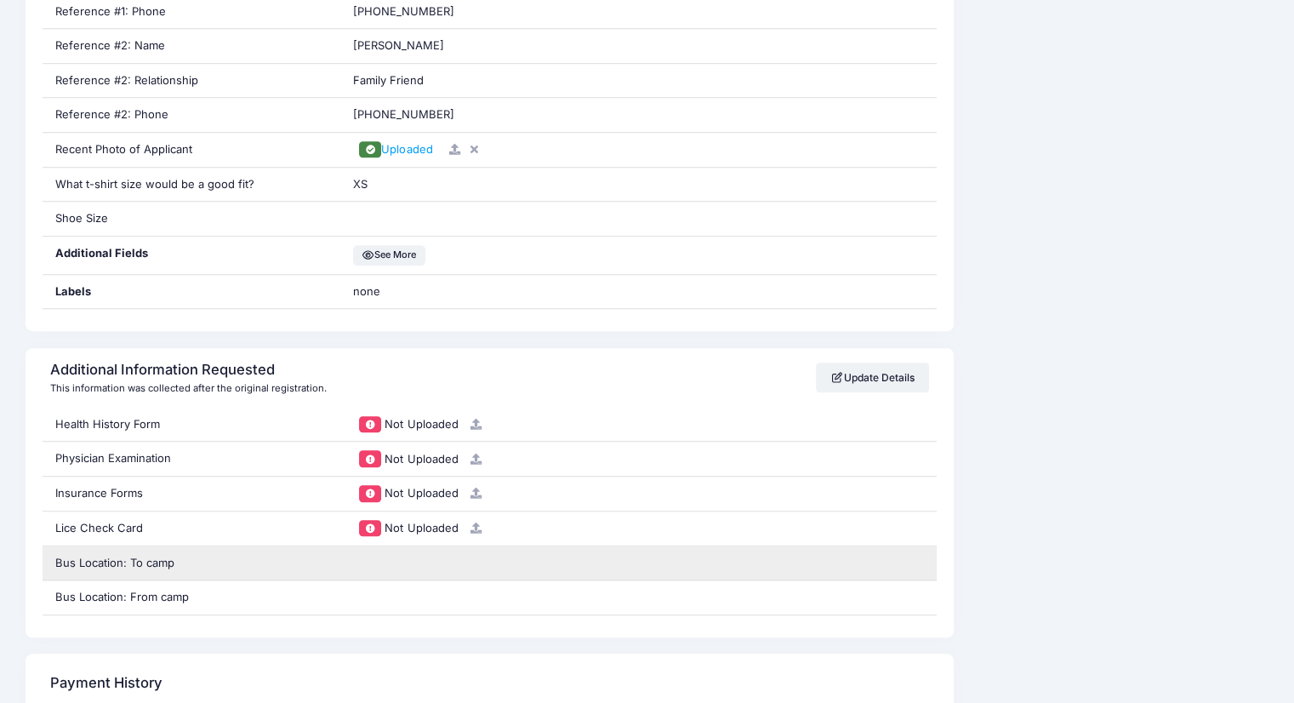
click at [323, 563] on div "Bus Location: To camp" at bounding box center [192, 563] width 299 height 34
click at [262, 562] on div "Bus Location: To camp" at bounding box center [192, 563] width 299 height 34
click at [236, 567] on div "Bus Location: To camp" at bounding box center [192, 563] width 299 height 34
click at [558, 567] on div at bounding box center [638, 563] width 596 height 34
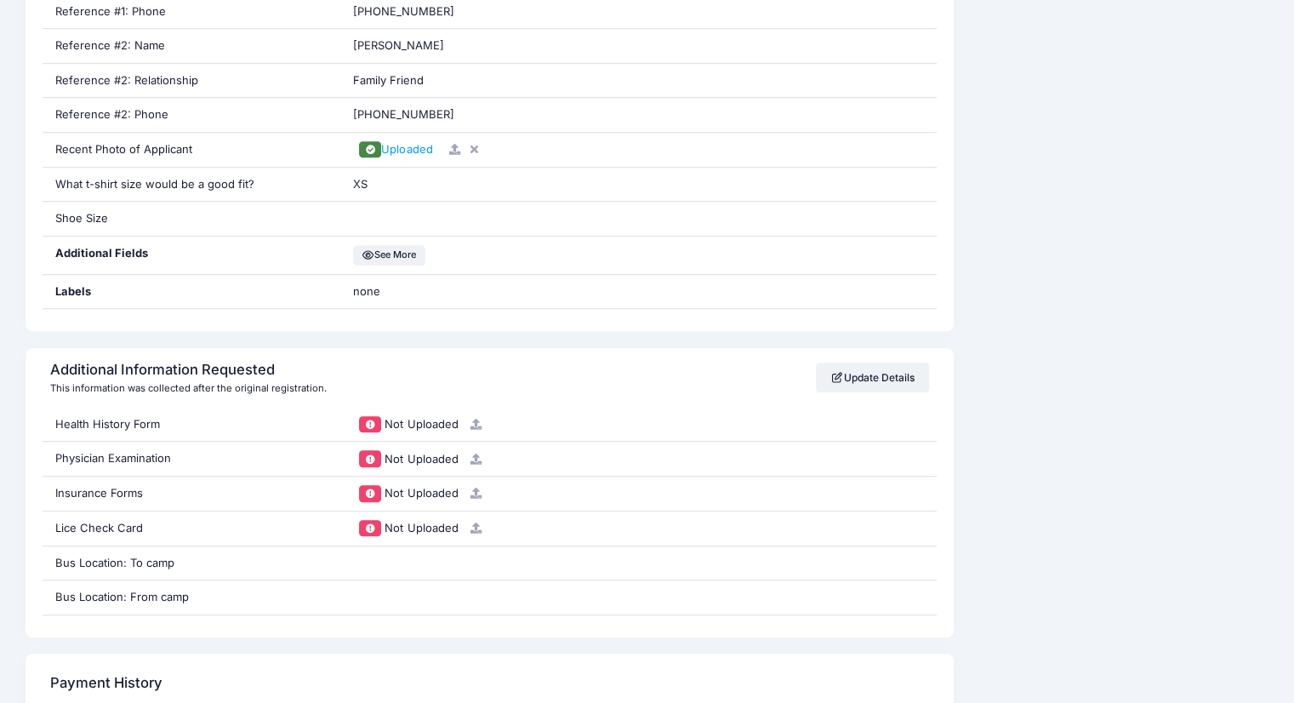
click at [853, 354] on div "Update Details" at bounding box center [872, 377] width 113 height 48
click at [856, 385] on link "Update Details" at bounding box center [872, 376] width 113 height 29
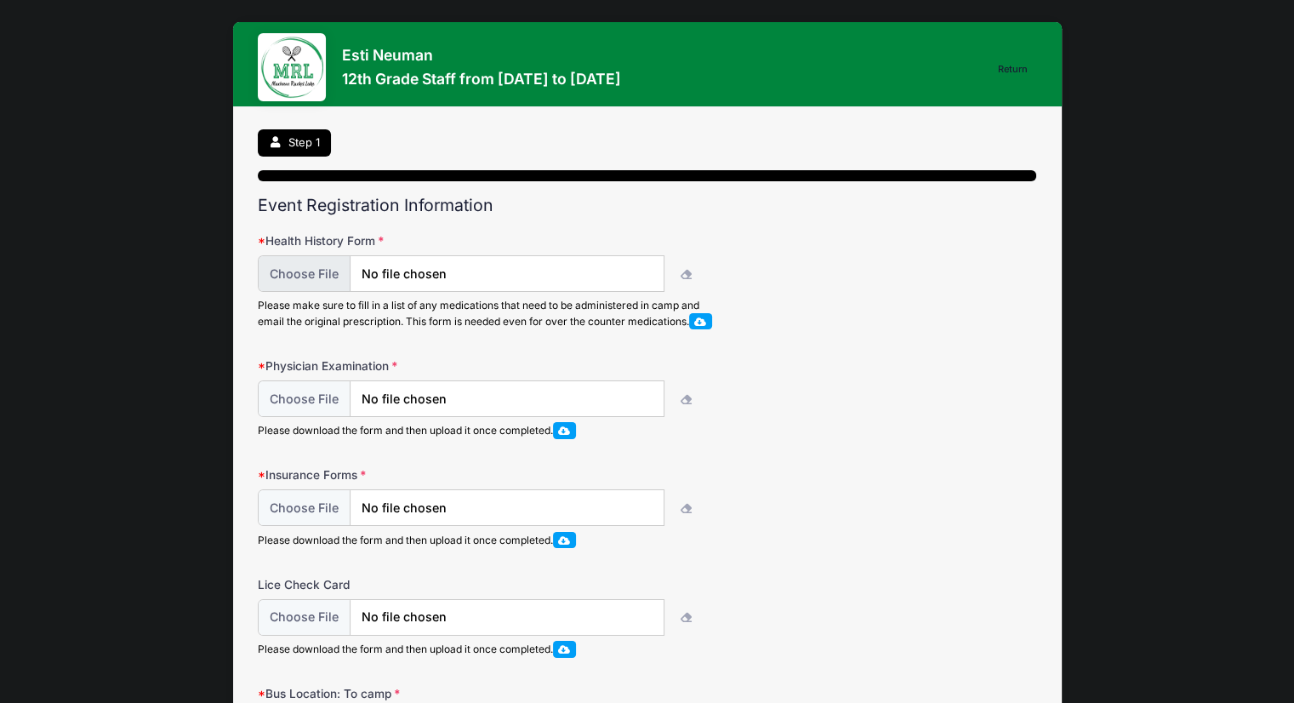
click at [307, 264] on input "file" at bounding box center [461, 273] width 407 height 37
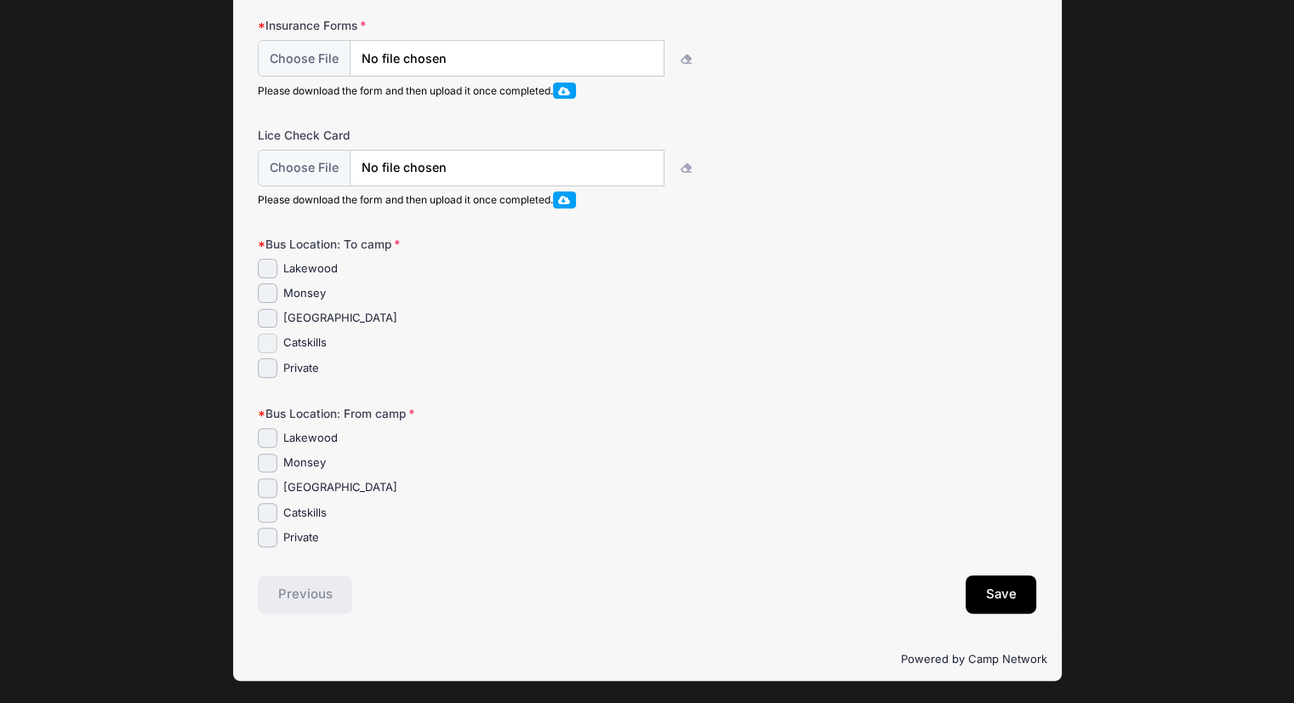
click at [269, 345] on input "Catskills" at bounding box center [268, 343] width 20 height 20
checkbox input "true"
click at [268, 481] on input "Brooklyn" at bounding box center [268, 488] width 20 height 20
checkbox input "true"
click at [1005, 579] on button "Save" at bounding box center [1001, 594] width 71 height 39
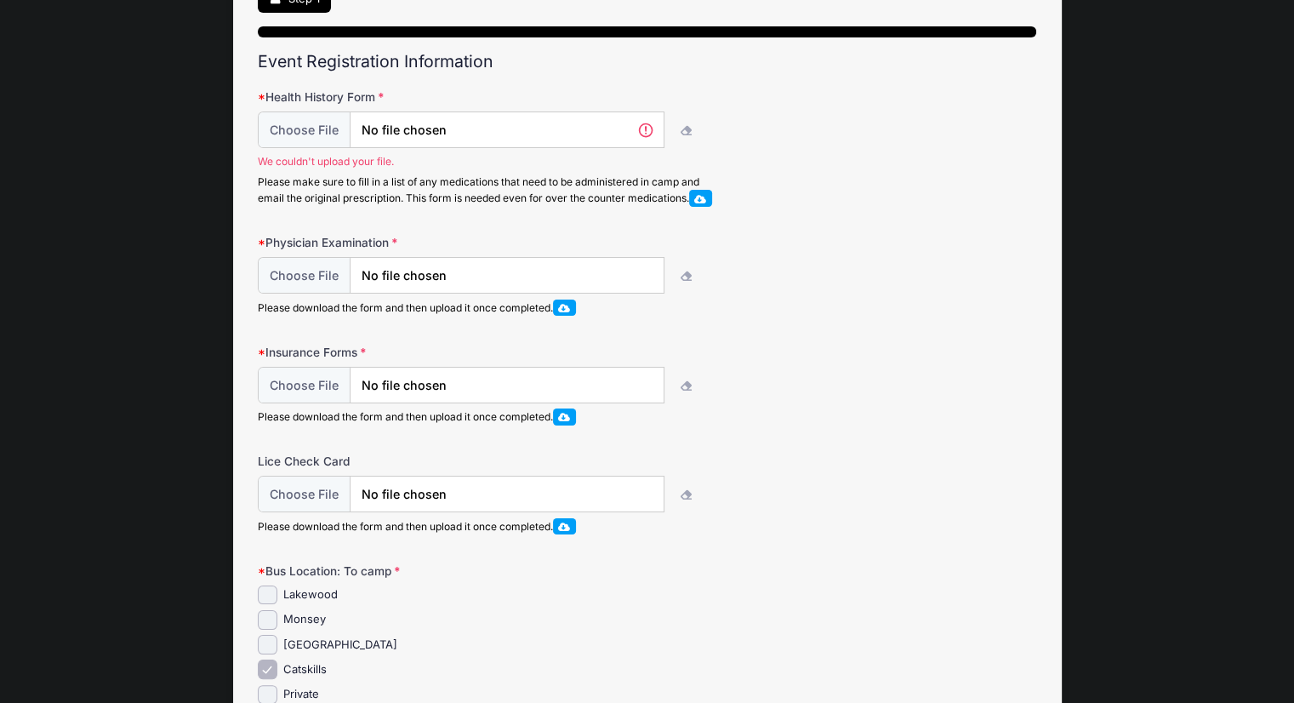
scroll to position [485, 0]
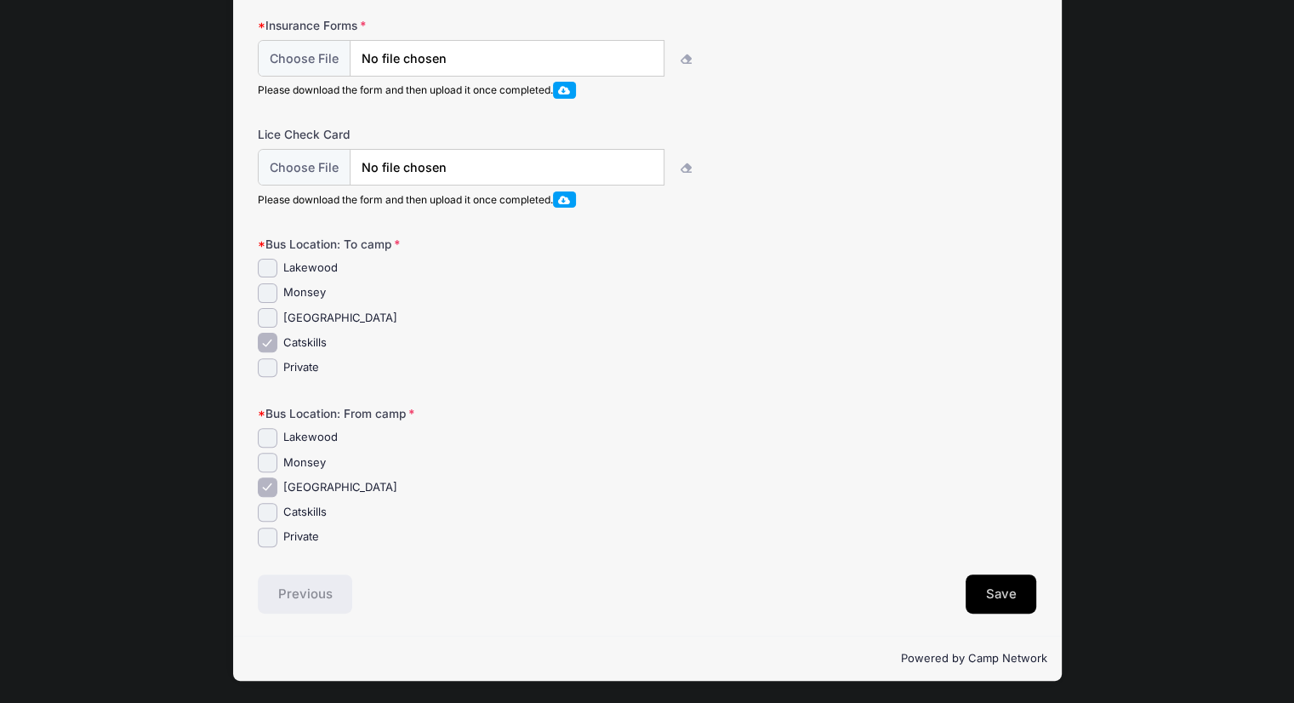
click at [999, 607] on button "Save" at bounding box center [1001, 593] width 71 height 39
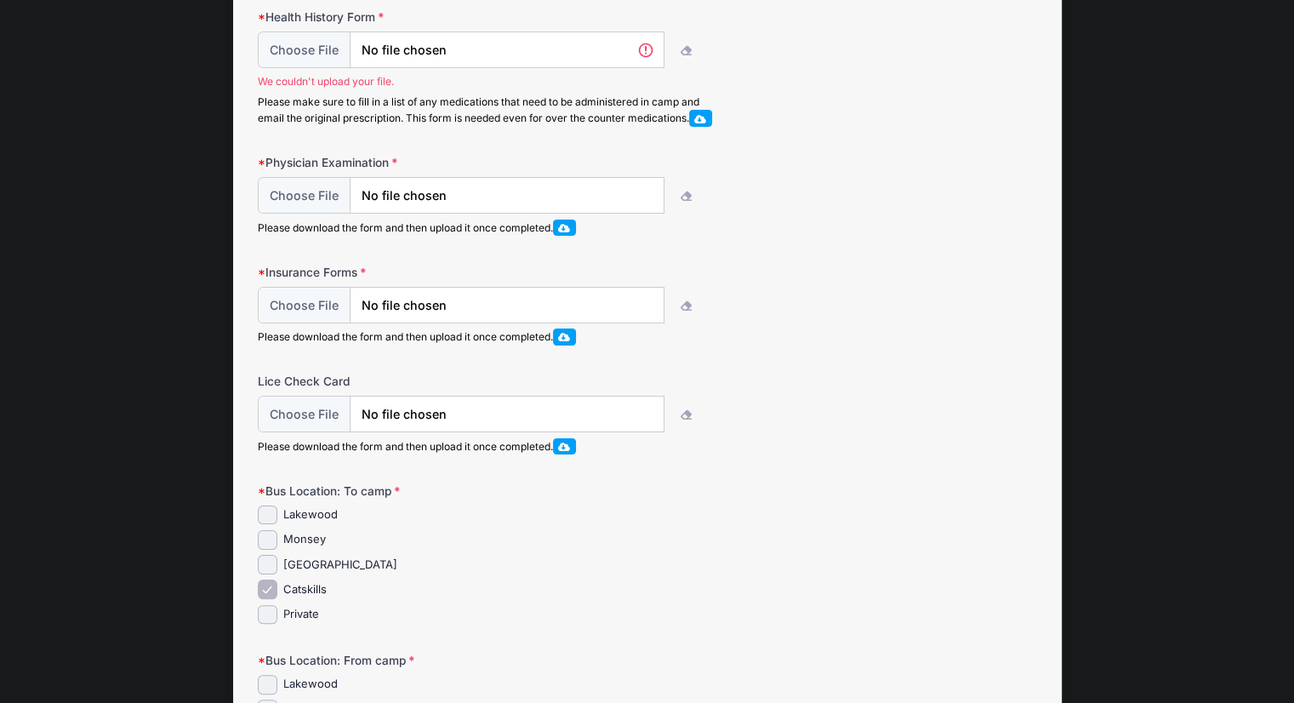
click at [999, 607] on form "Health History Form We couldn't upload your file. Please make sure to fill in a…" at bounding box center [647, 401] width 779 height 784
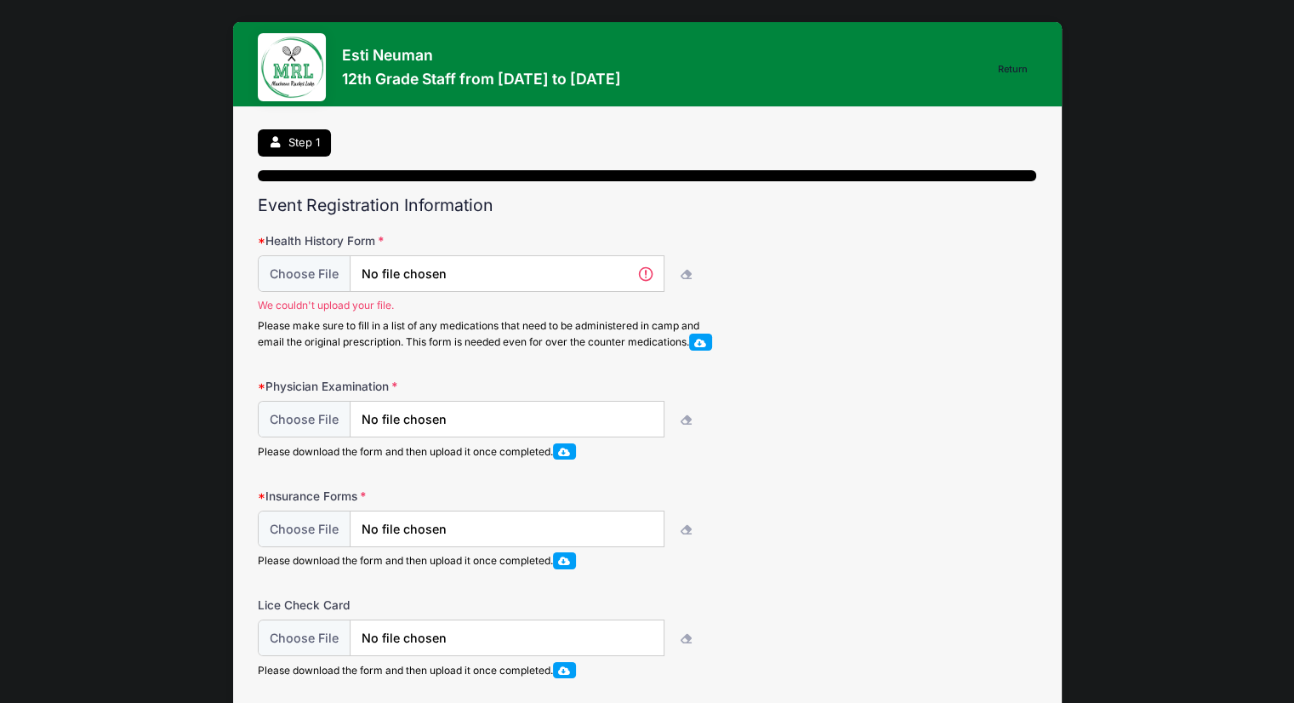
click at [1016, 71] on link "Return" at bounding box center [1013, 70] width 48 height 20
